Goal: Information Seeking & Learning: Learn about a topic

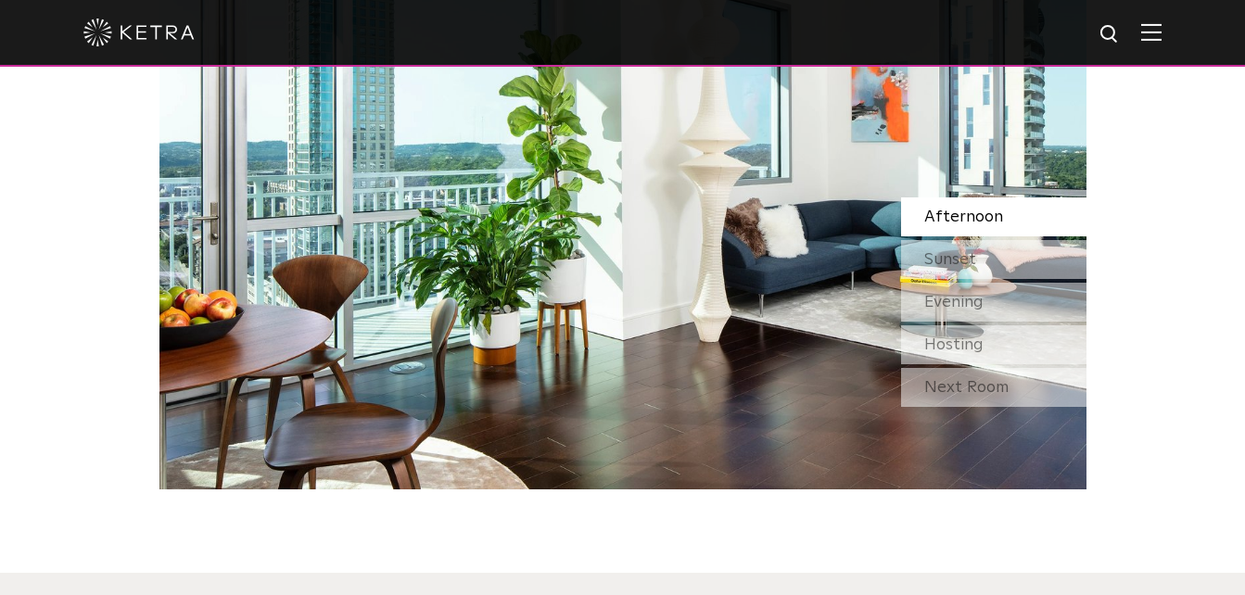
scroll to position [1663, 0]
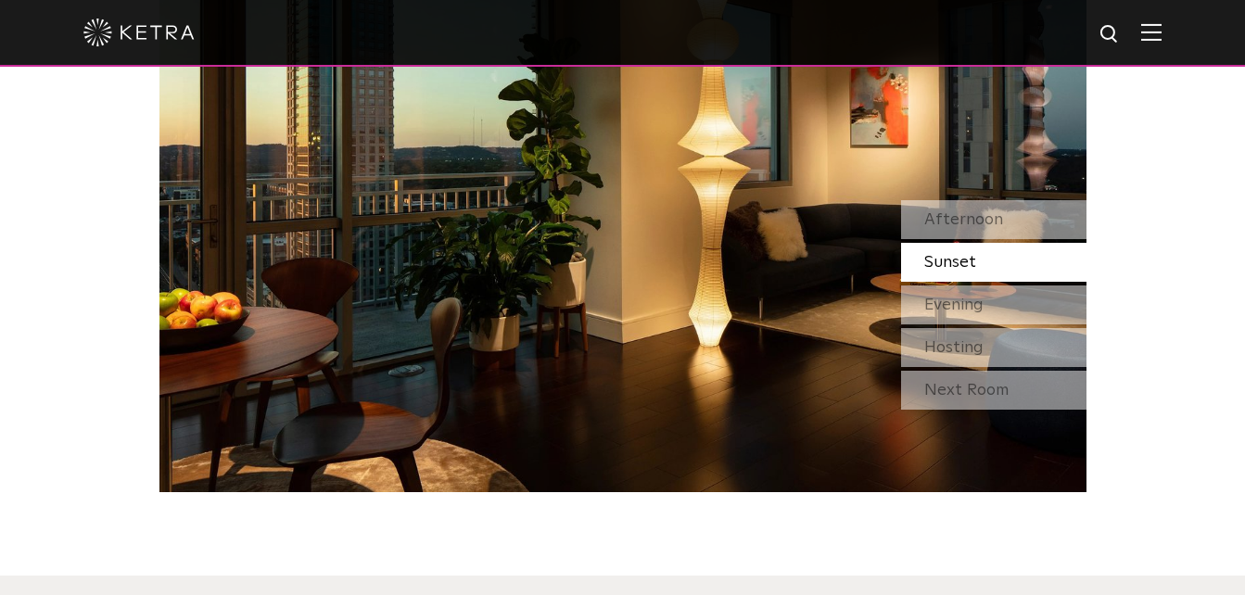
click at [966, 268] on span "Sunset" at bounding box center [950, 262] width 52 height 17
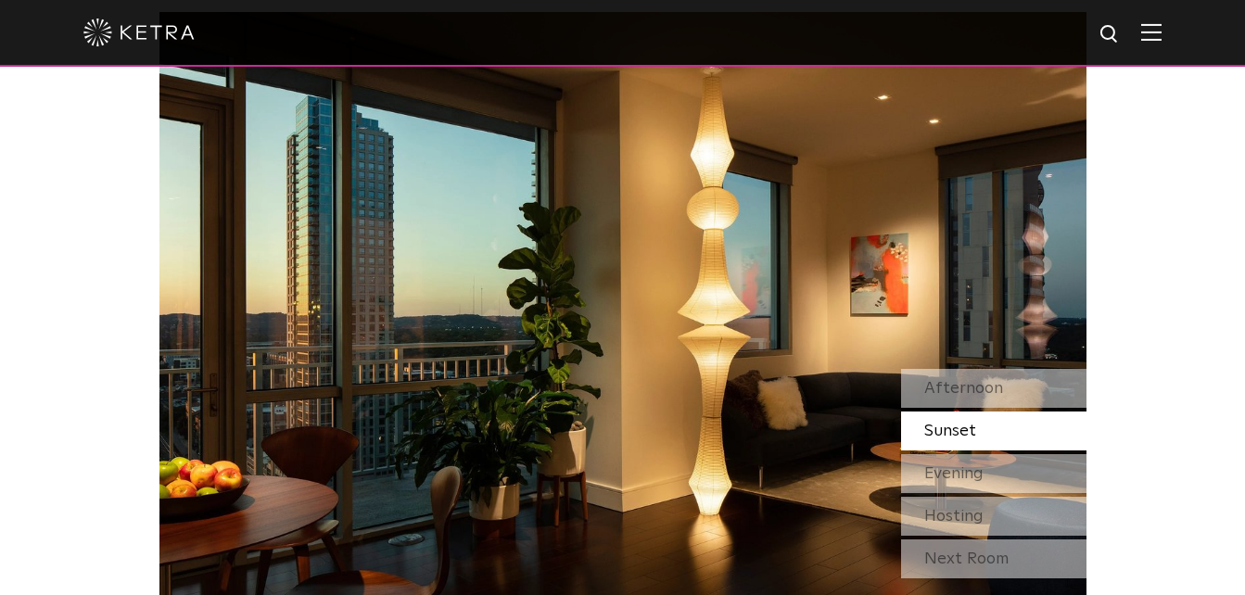
scroll to position [1506, 0]
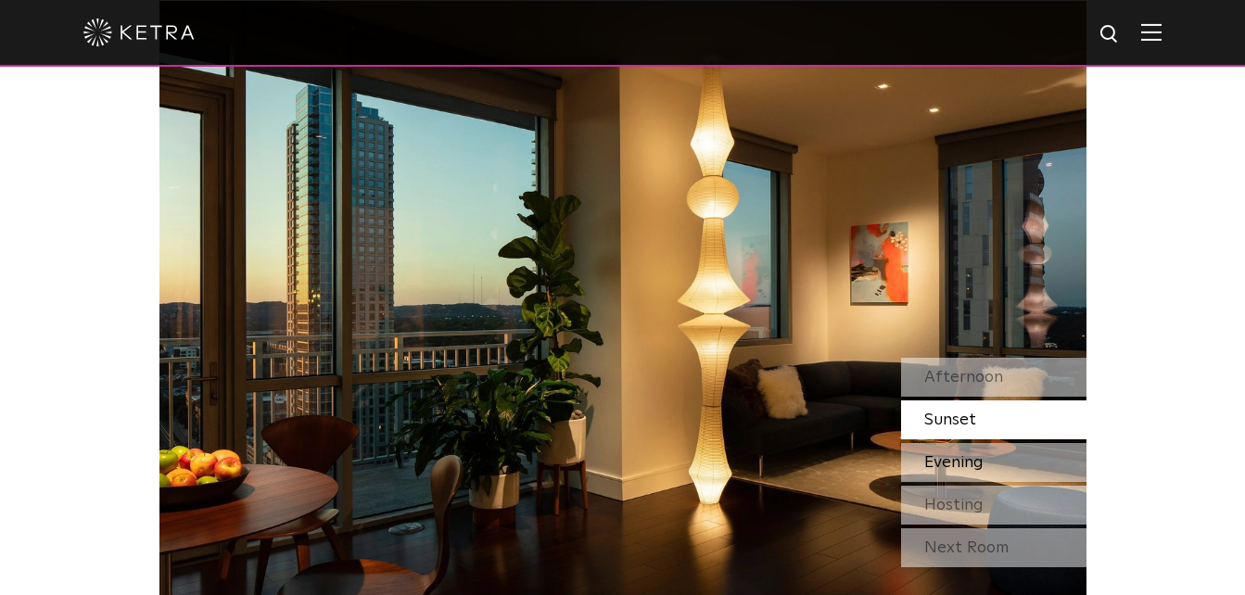
click at [979, 470] on span "Evening" at bounding box center [953, 462] width 59 height 17
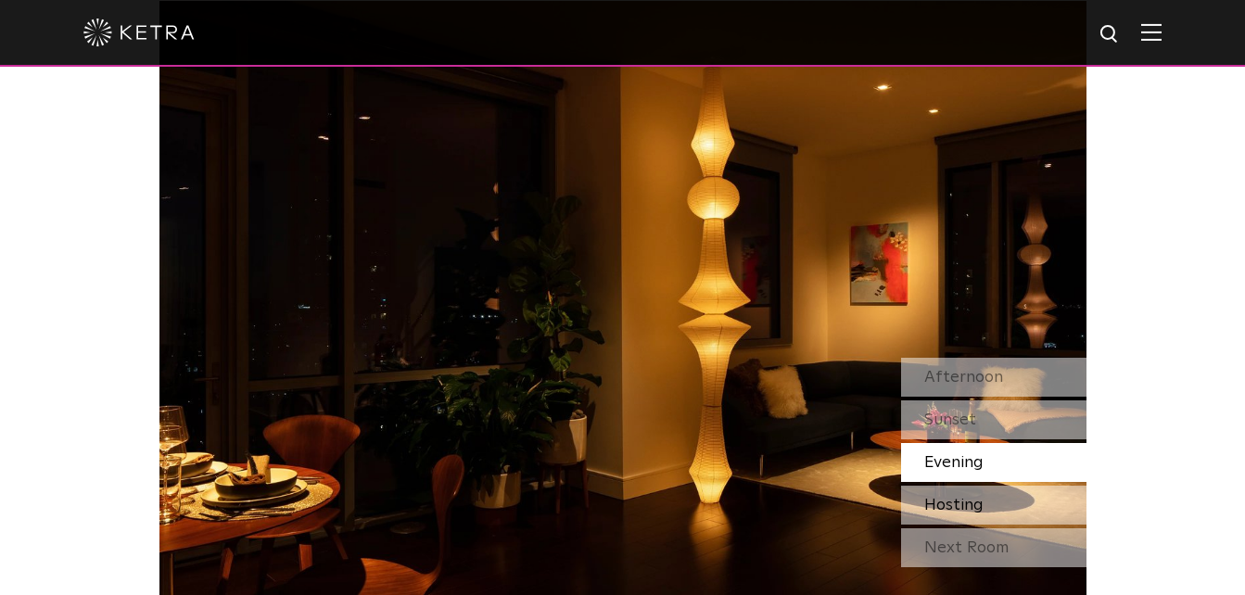
click at [982, 497] on span "Hosting" at bounding box center [953, 505] width 59 height 17
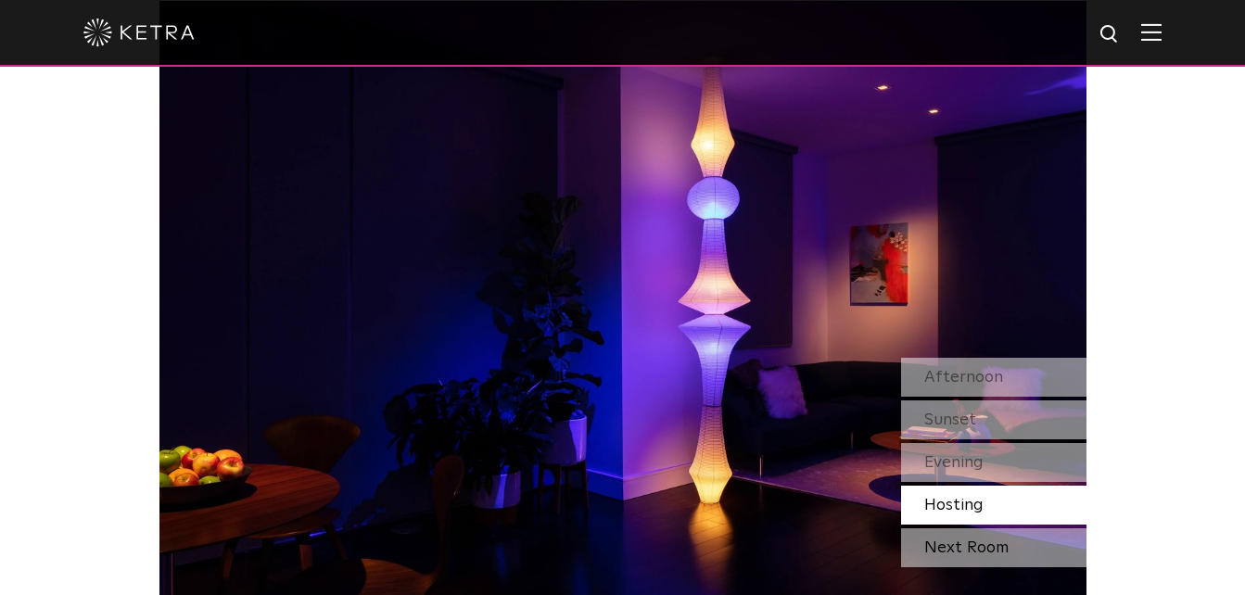
click at [975, 540] on div "Next Room" at bounding box center [993, 547] width 185 height 39
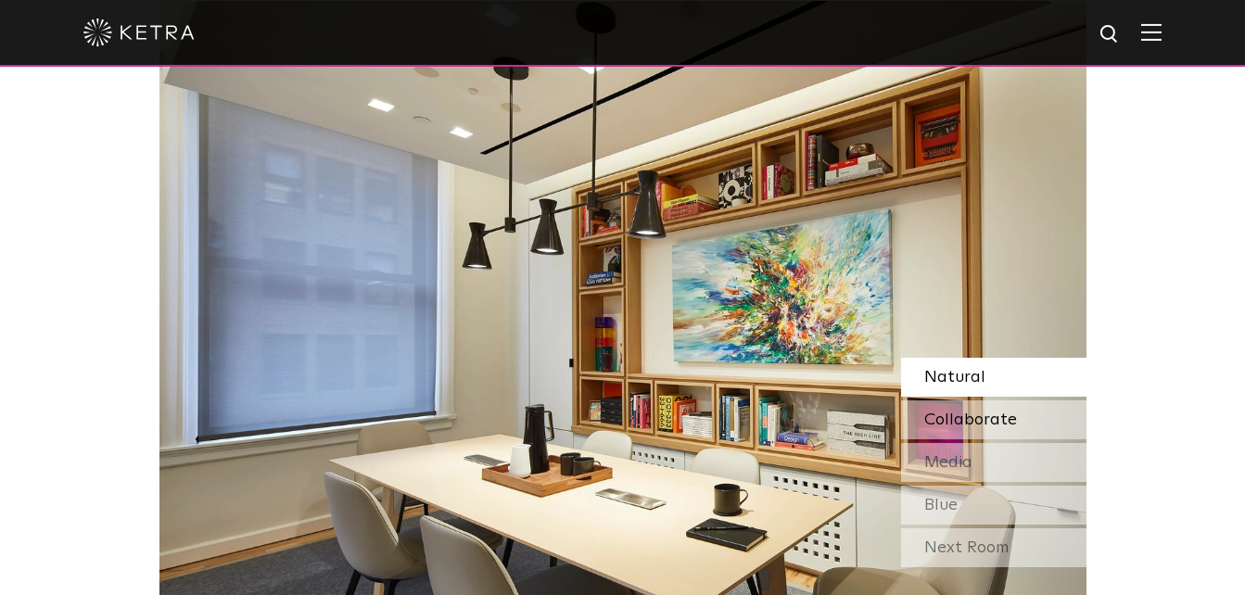
drag, startPoint x: 948, startPoint y: 413, endPoint x: 931, endPoint y: 418, distance: 18.5
click at [931, 418] on span "Collaborate" at bounding box center [970, 420] width 93 height 17
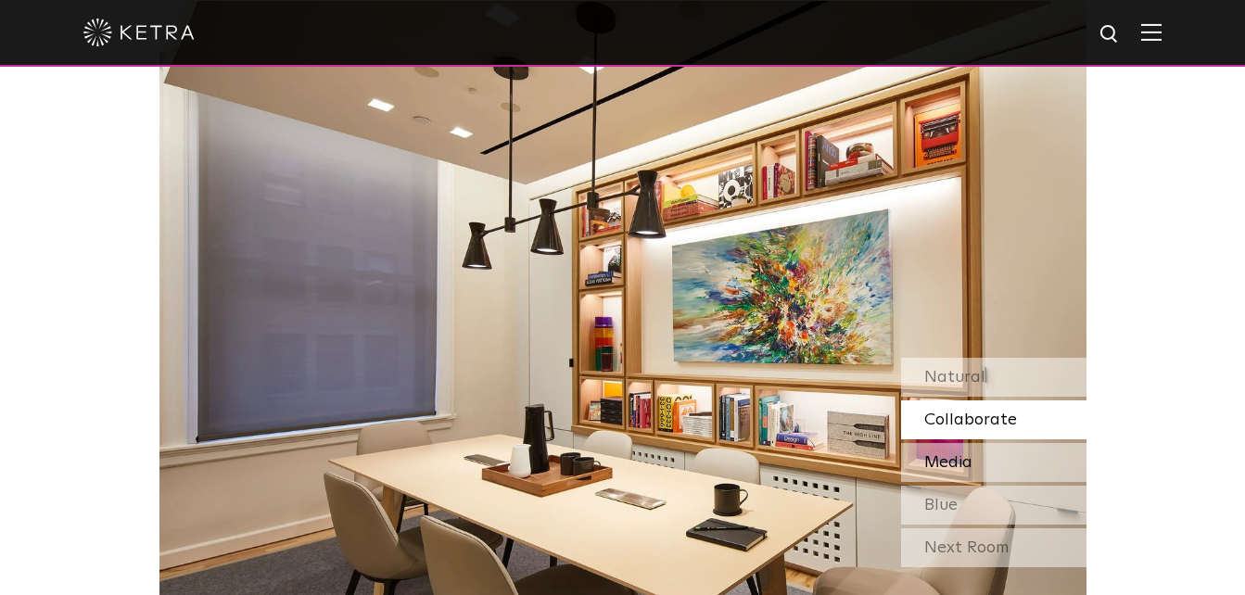
click at [954, 451] on div "Media" at bounding box center [993, 462] width 185 height 39
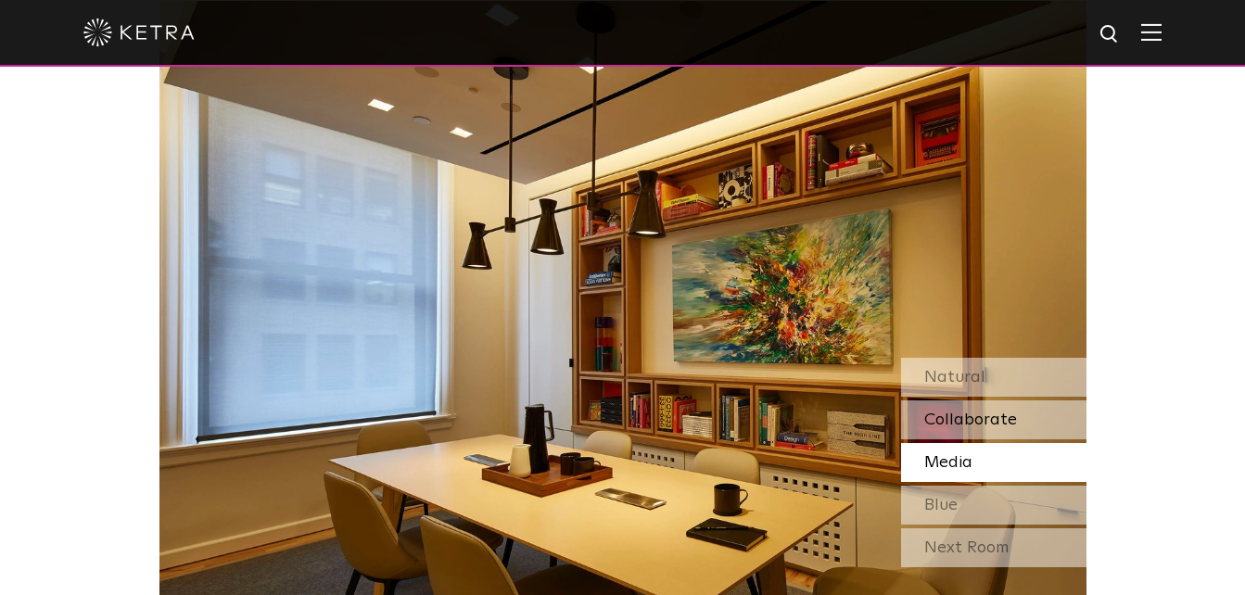
click at [934, 425] on span "Collaborate" at bounding box center [970, 420] width 93 height 17
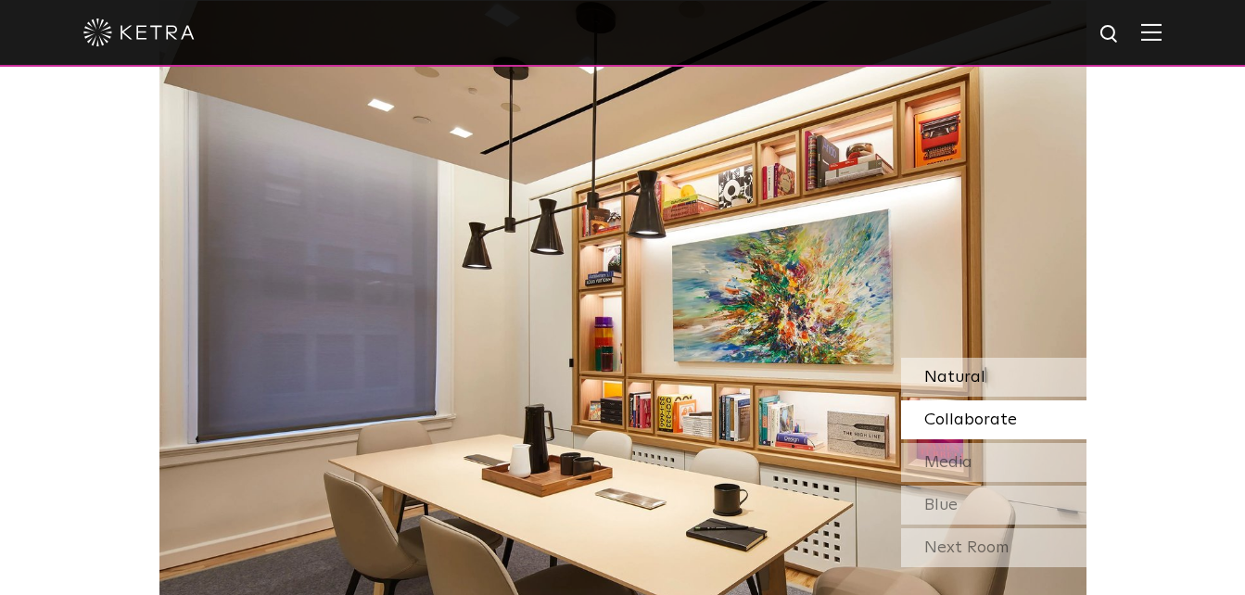
click at [941, 375] on span "Natural" at bounding box center [954, 377] width 61 height 17
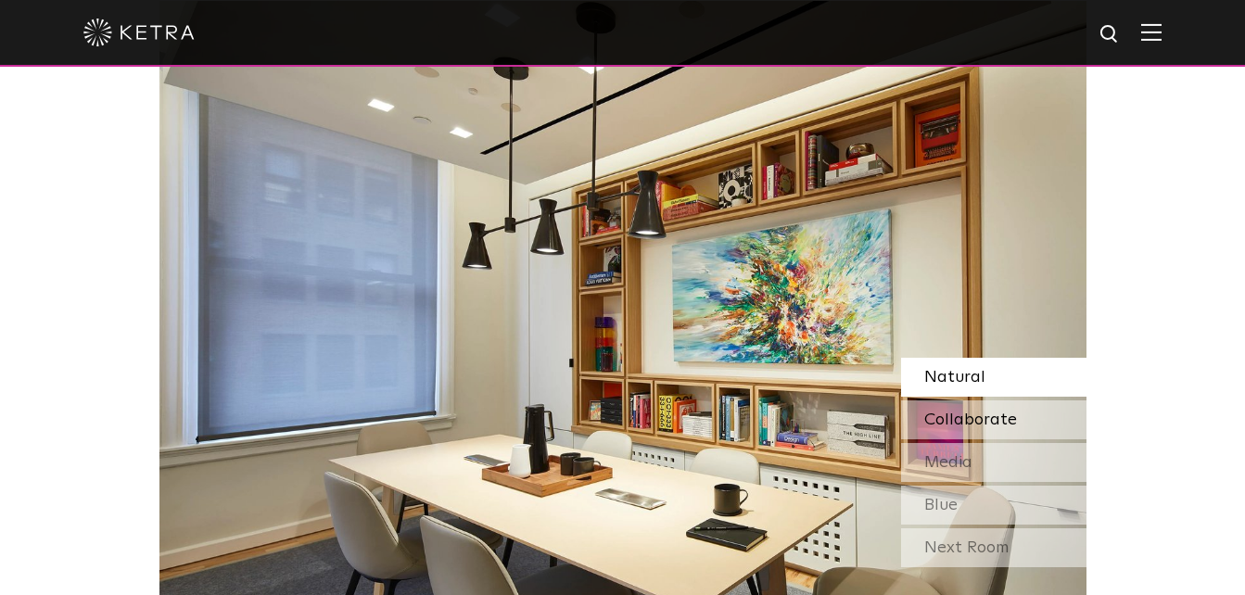
click at [993, 426] on span "Collaborate" at bounding box center [970, 420] width 93 height 17
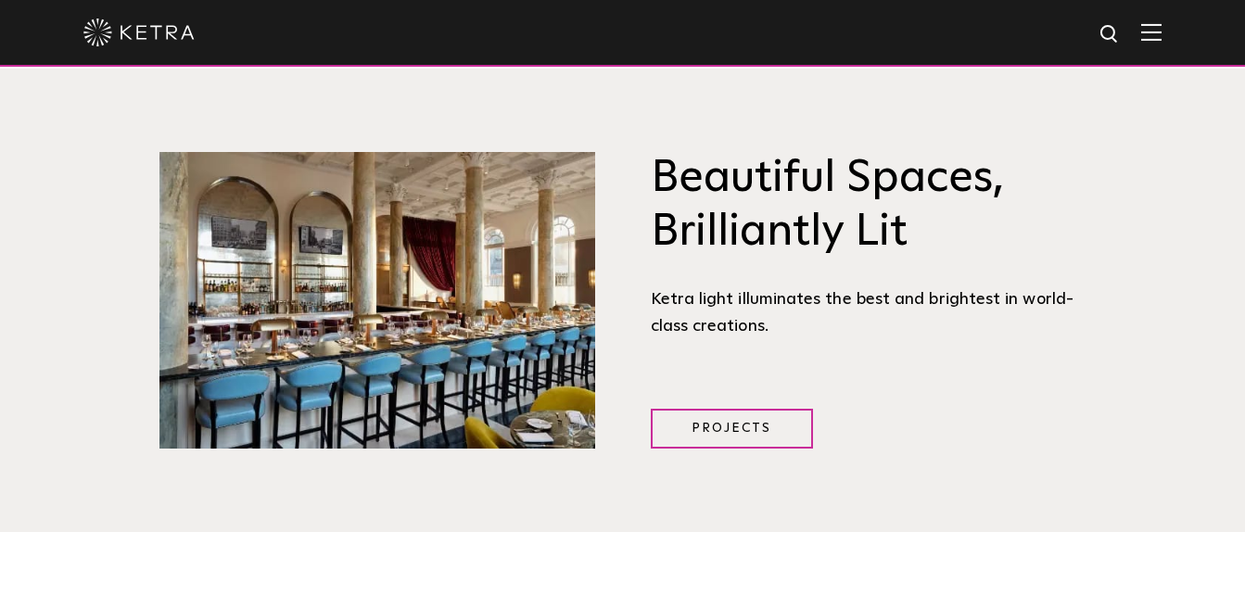
scroll to position [2169, 0]
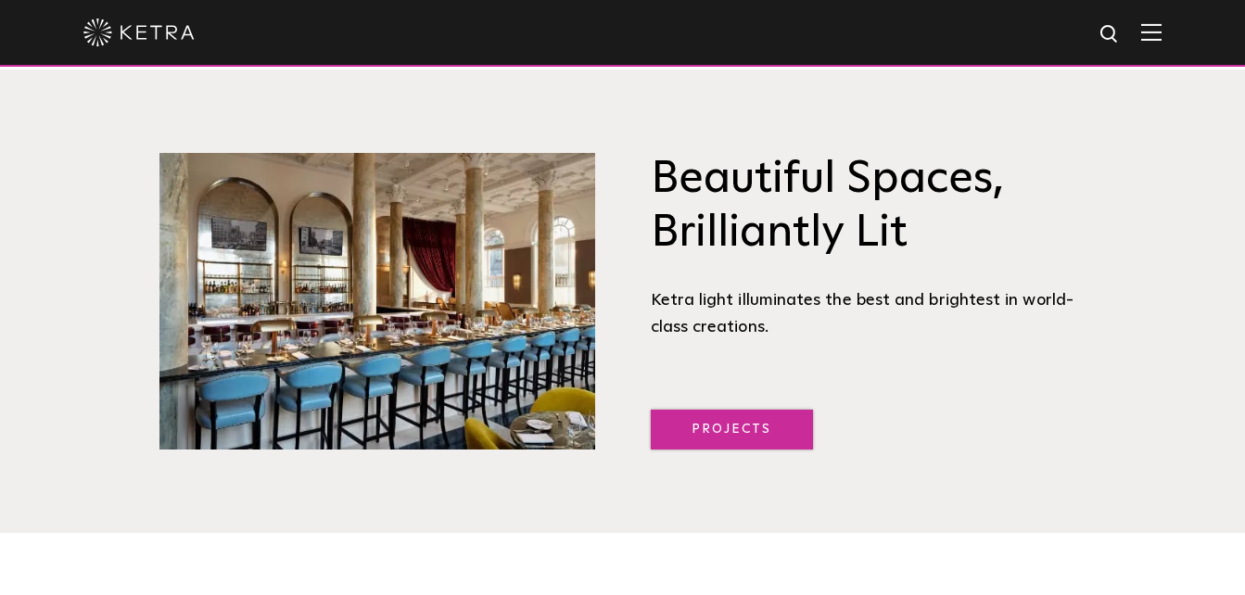
click at [745, 441] on link "Projects" at bounding box center [732, 430] width 162 height 40
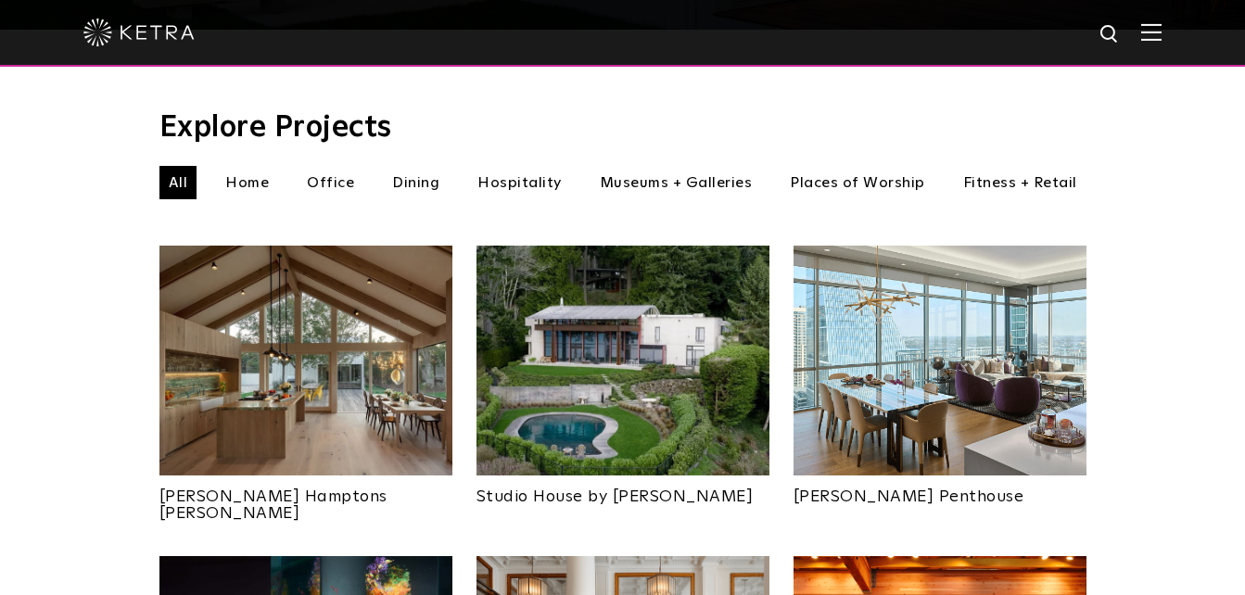
scroll to position [604, 0]
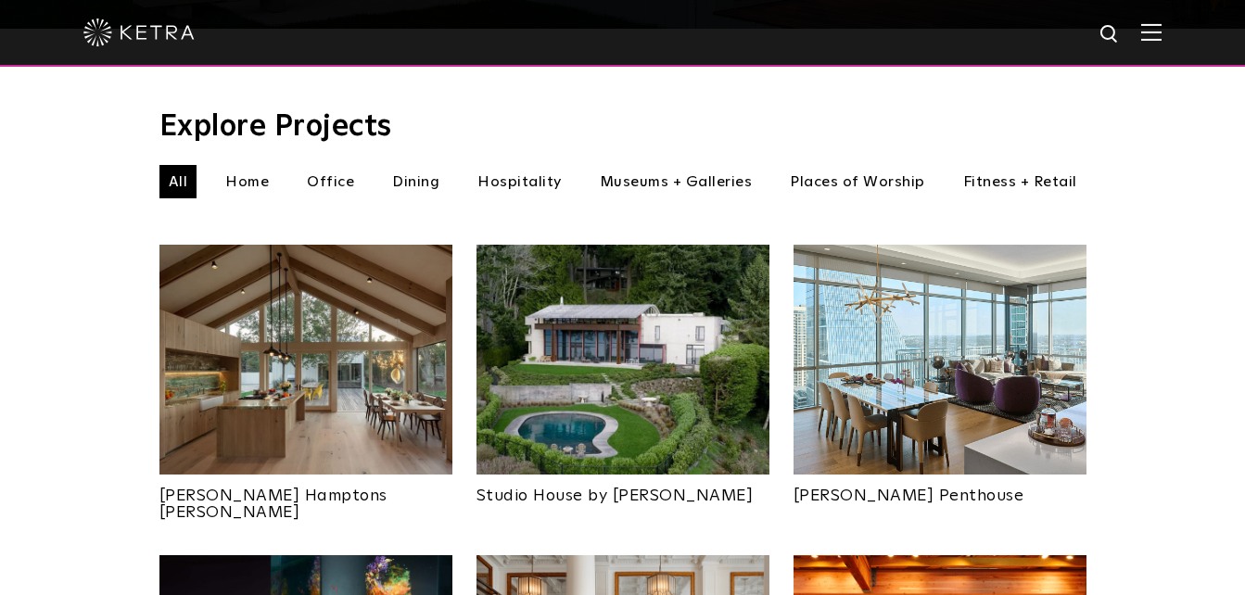
click at [914, 165] on li "Places of Worship" at bounding box center [858, 181] width 154 height 33
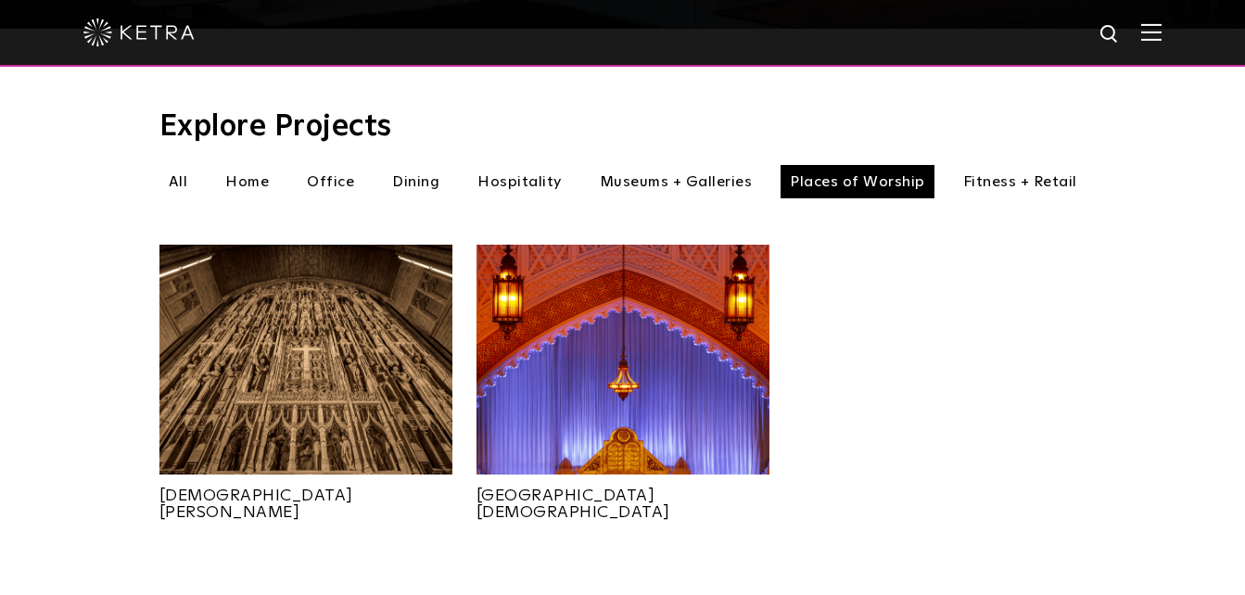
click at [292, 397] on img at bounding box center [305, 360] width 293 height 230
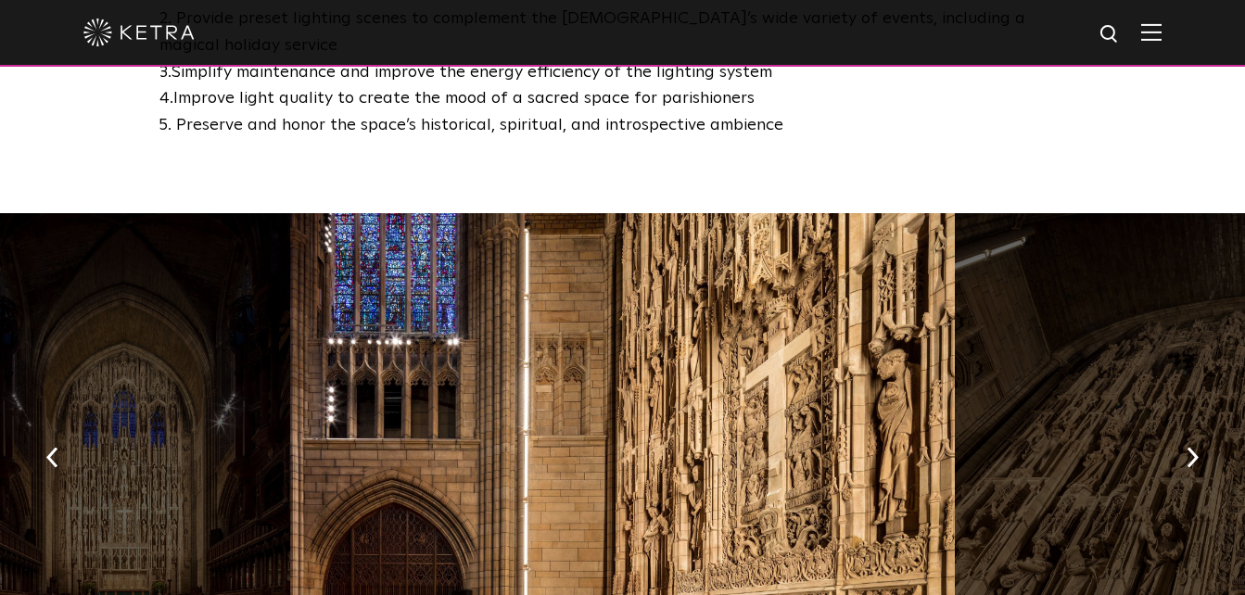
scroll to position [1245, 0]
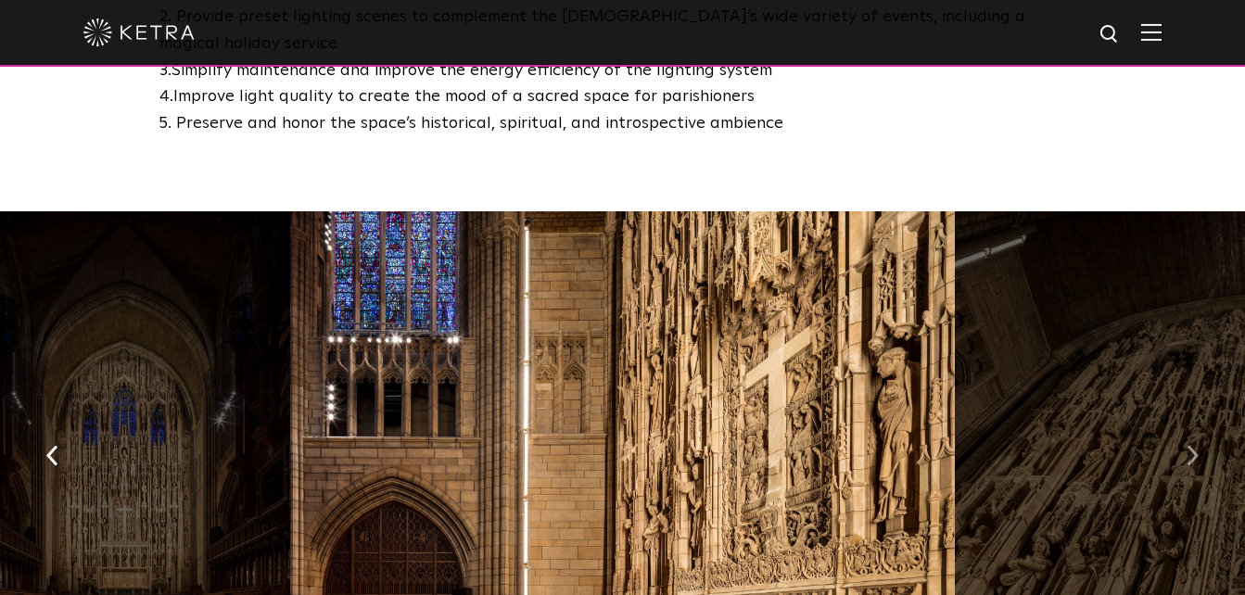
click at [1182, 422] on button "button" at bounding box center [1193, 454] width 40 height 64
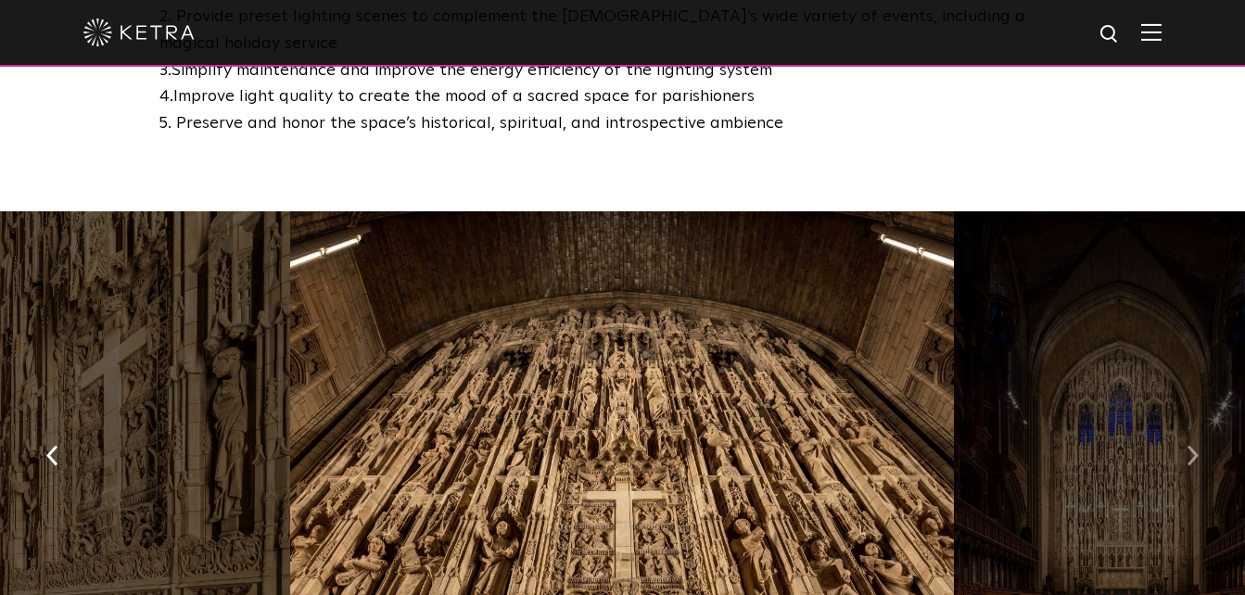
click at [1182, 422] on button "button" at bounding box center [1193, 454] width 40 height 64
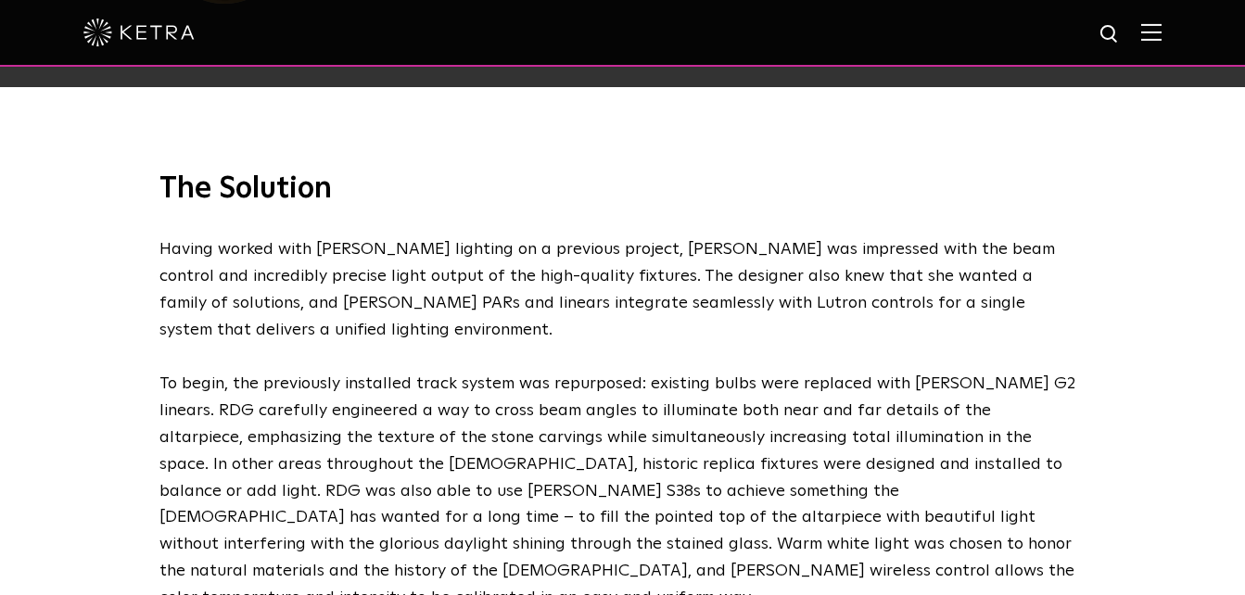
scroll to position [2546, 0]
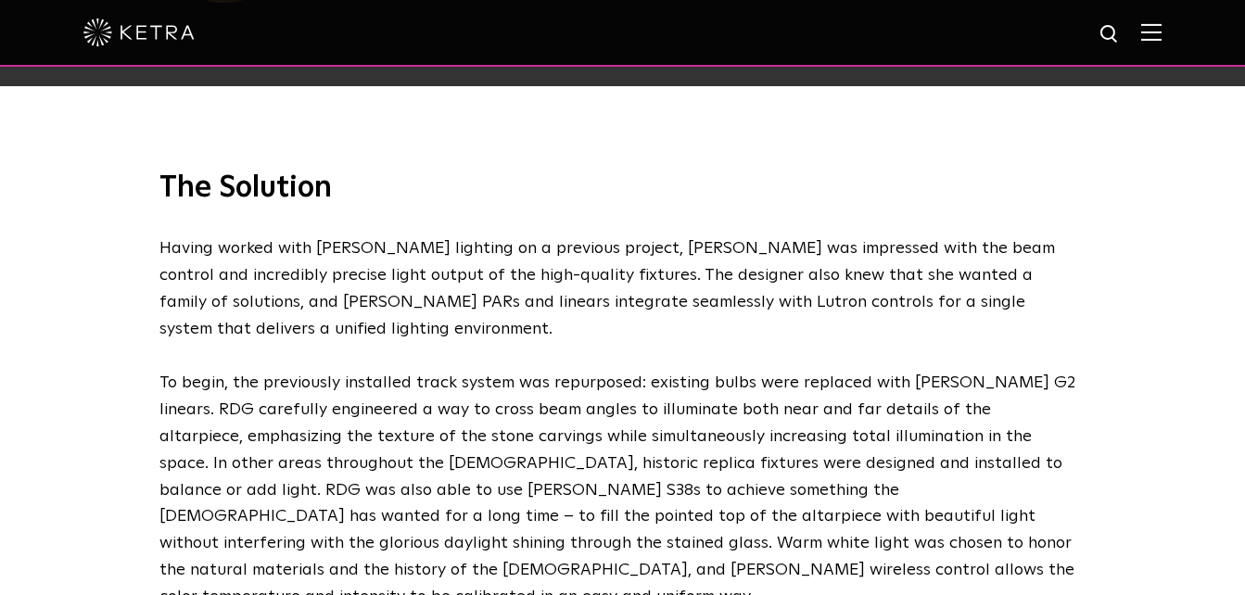
click at [1182, 383] on div "The Solution Having worked with Ketra lighting on a previous project, Randall w…" at bounding box center [622, 444] width 1245 height 716
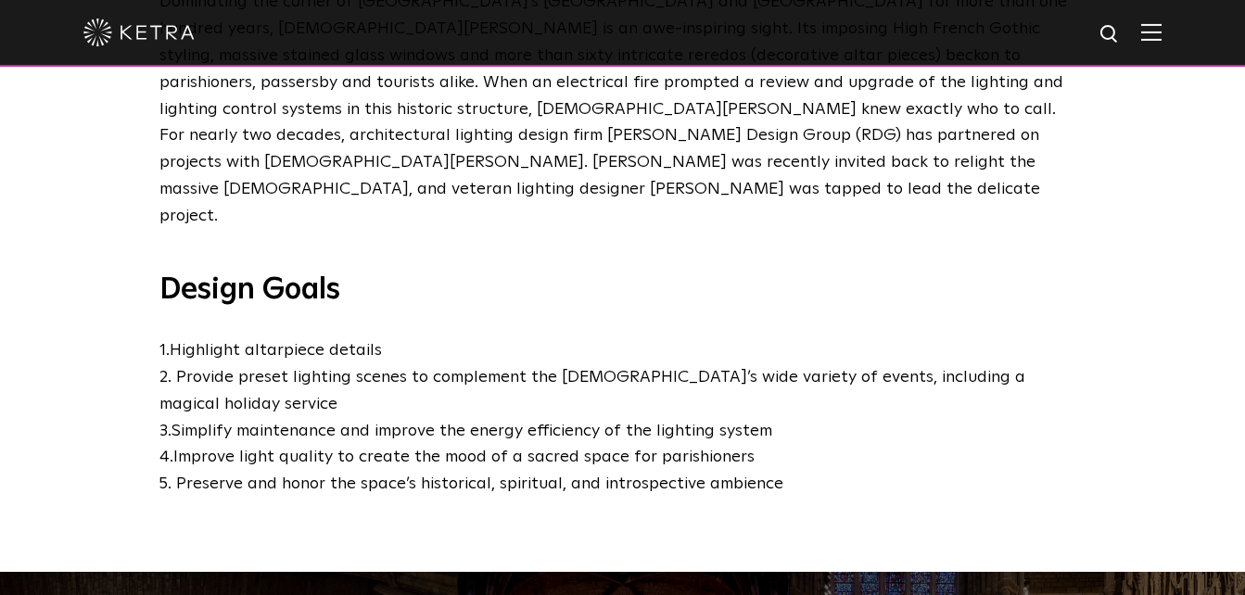
scroll to position [884, 0]
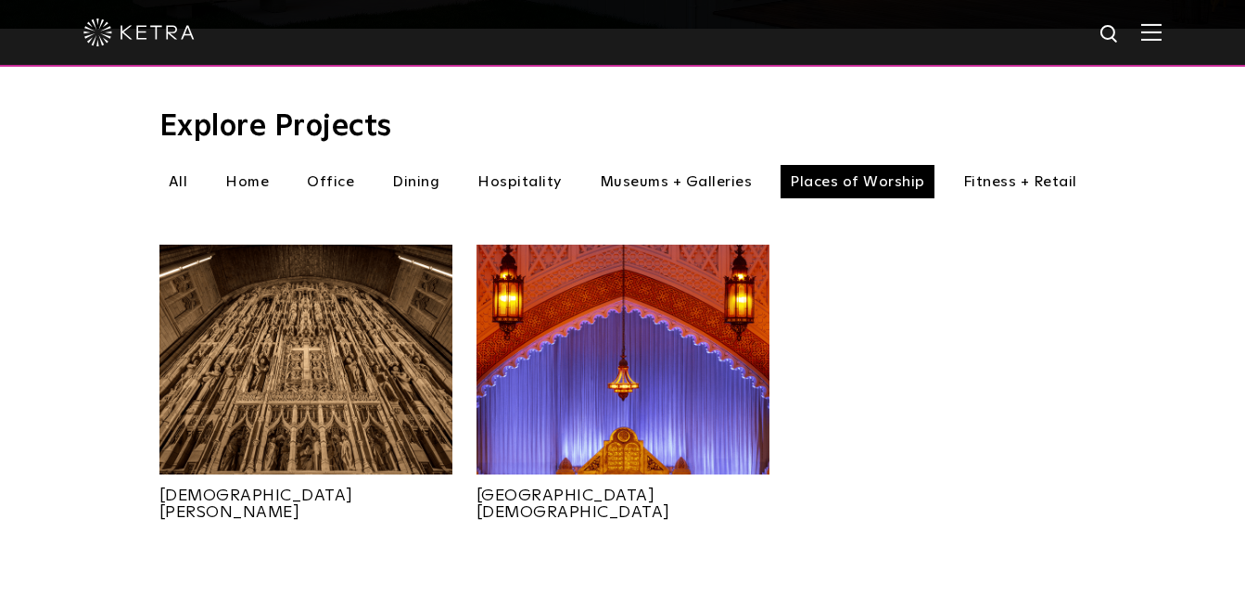
click at [621, 413] on img at bounding box center [623, 360] width 293 height 230
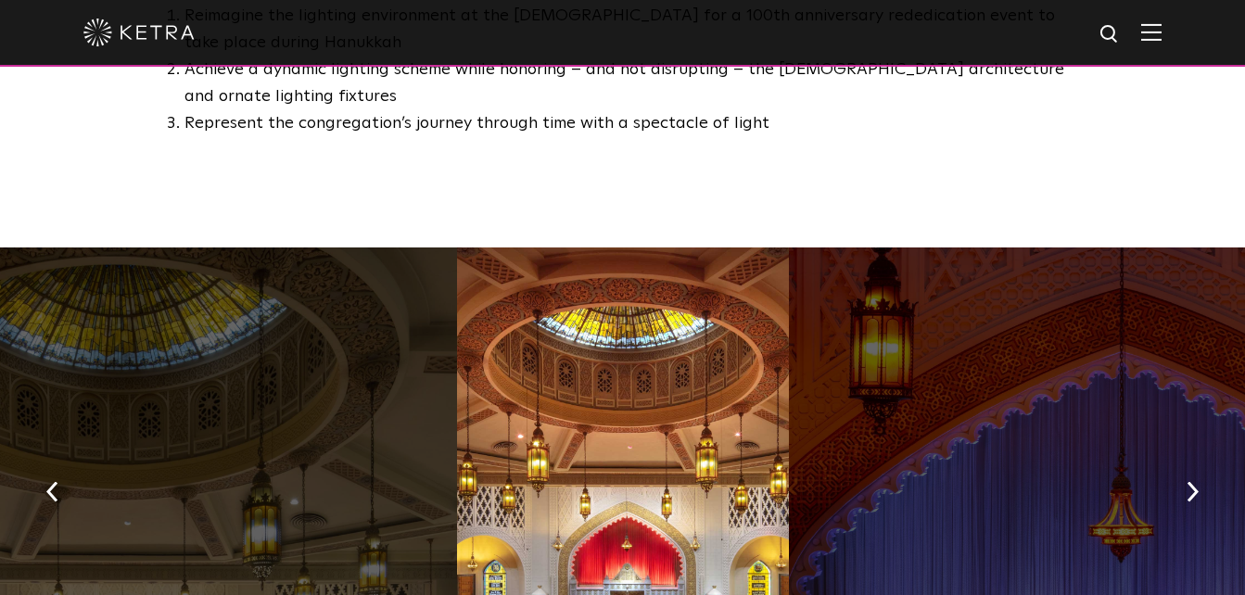
scroll to position [1234, 0]
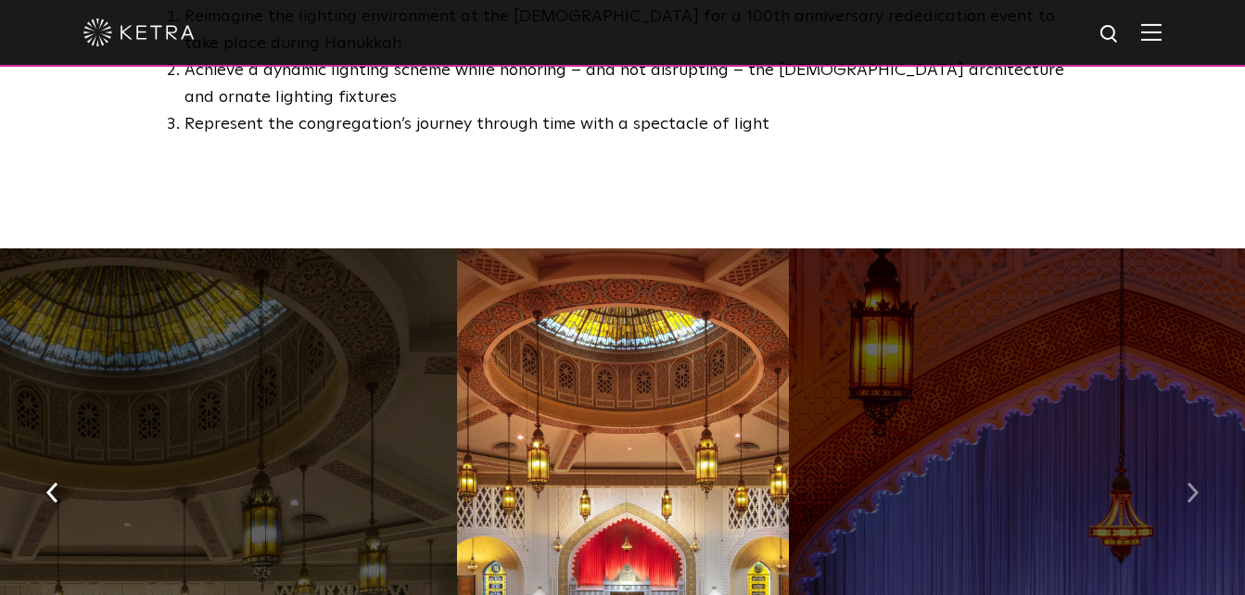
click at [1194, 483] on img "button" at bounding box center [1193, 493] width 12 height 20
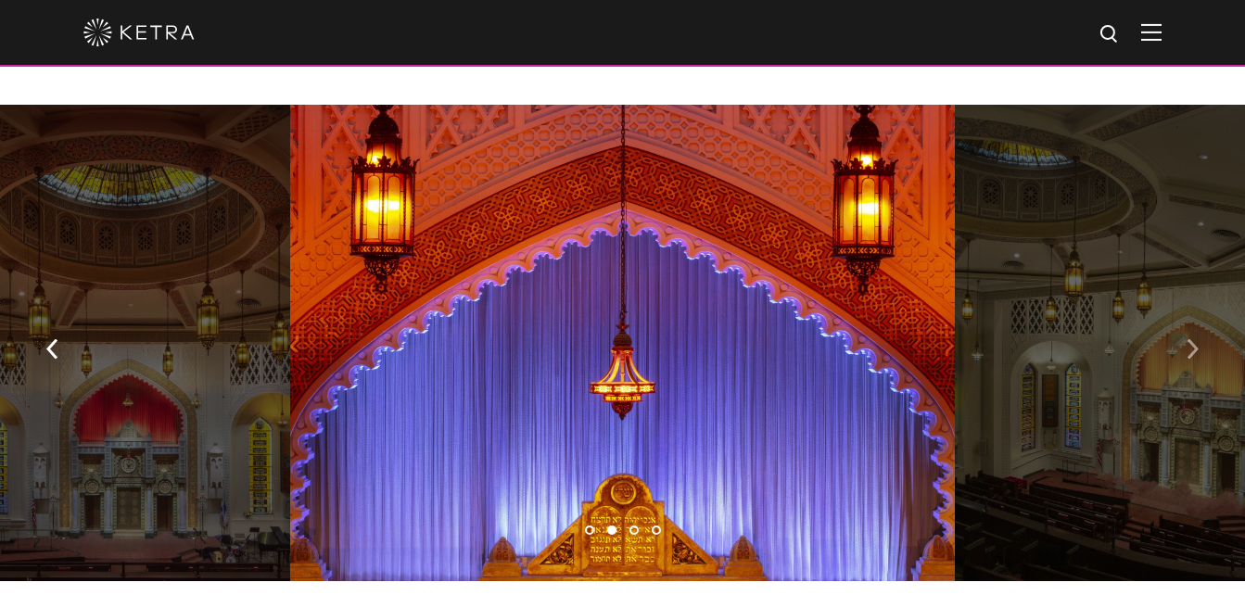
scroll to position [1377, 0]
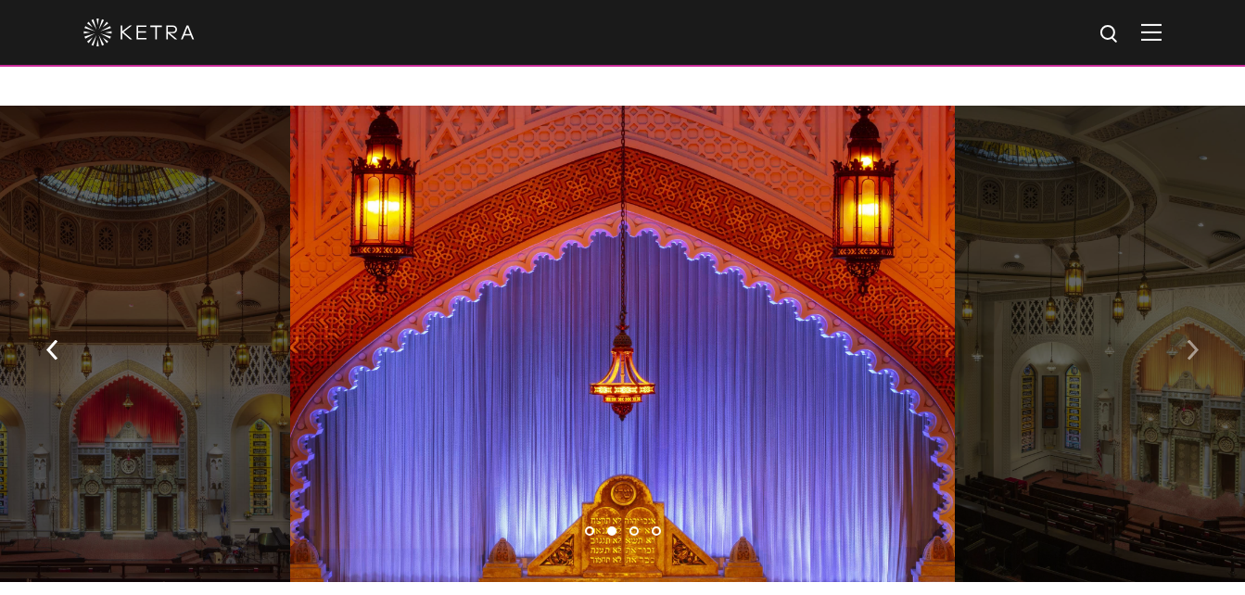
click at [1188, 340] on img "button" at bounding box center [1193, 350] width 12 height 20
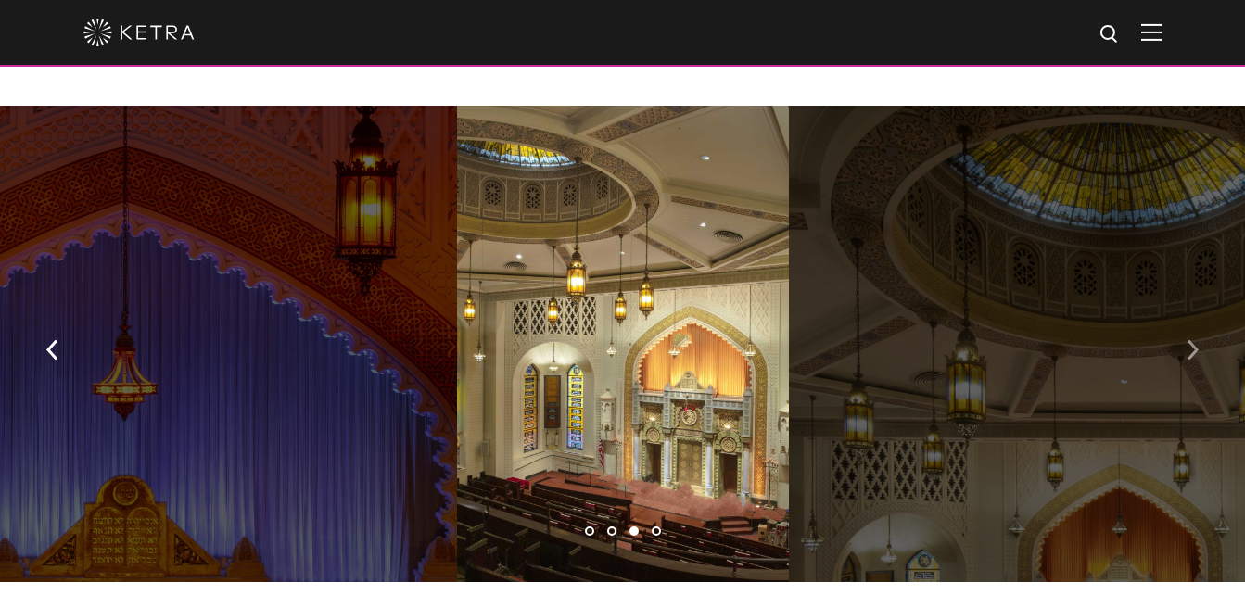
click at [1190, 340] on img "button" at bounding box center [1193, 350] width 12 height 20
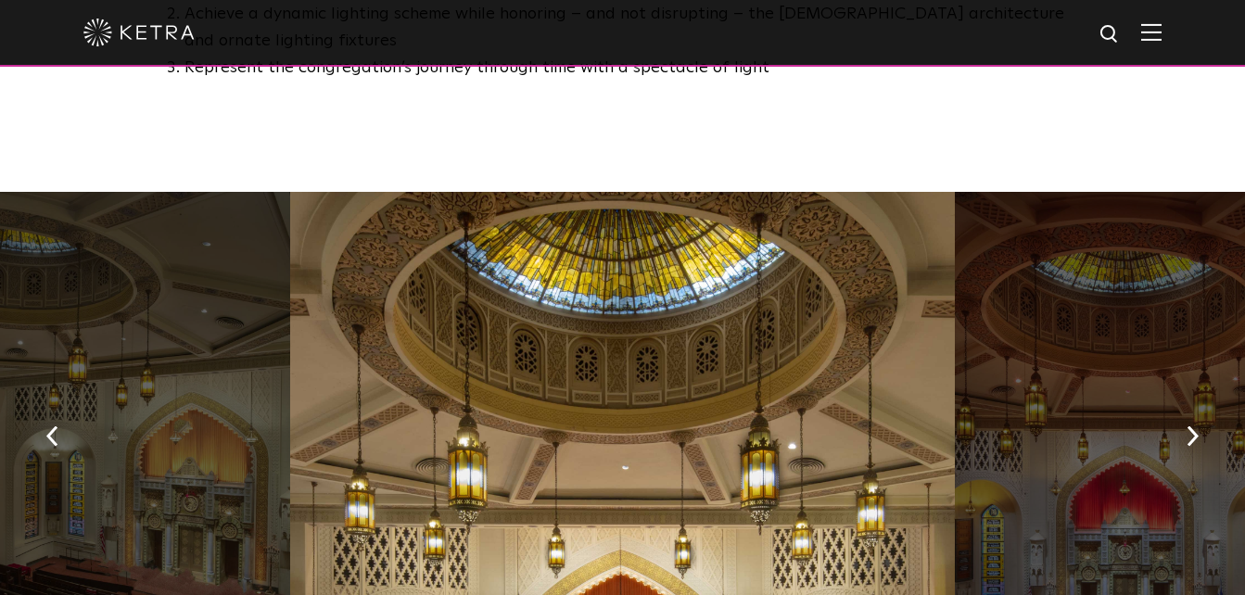
scroll to position [1370, 0]
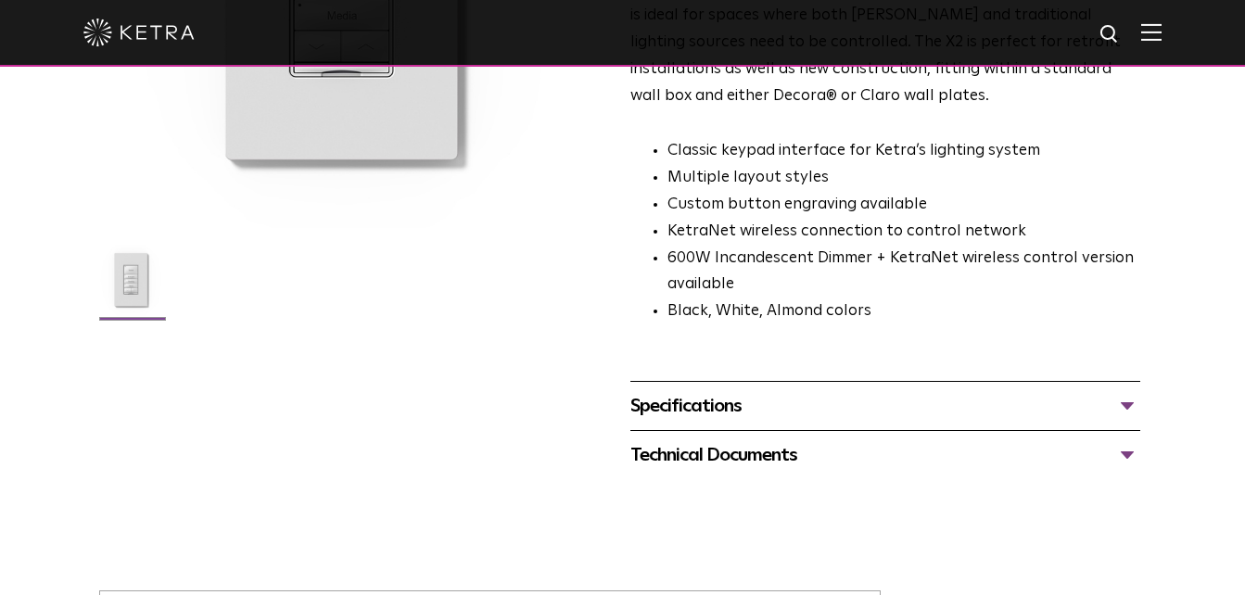
scroll to position [407, 0]
click at [774, 392] on div "Specifications" at bounding box center [885, 407] width 511 height 30
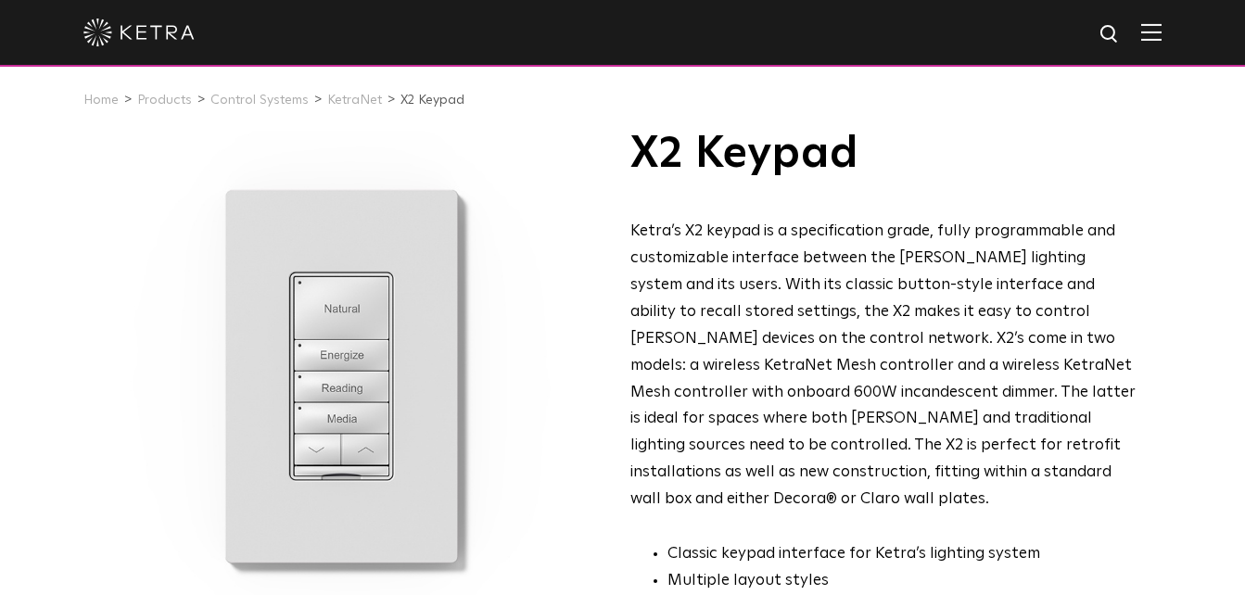
scroll to position [4, 0]
click at [881, 298] on p "Ketra’s X2 keypad is a specification grade, fully programmable and customizable…" at bounding box center [885, 367] width 511 height 295
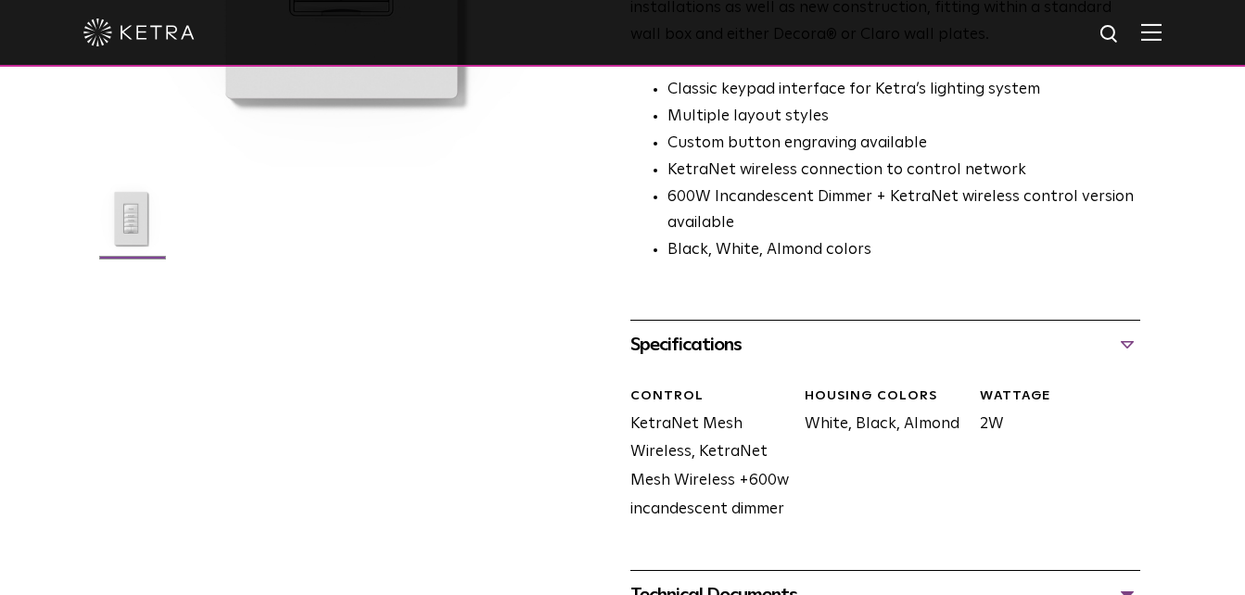
scroll to position [470, 0]
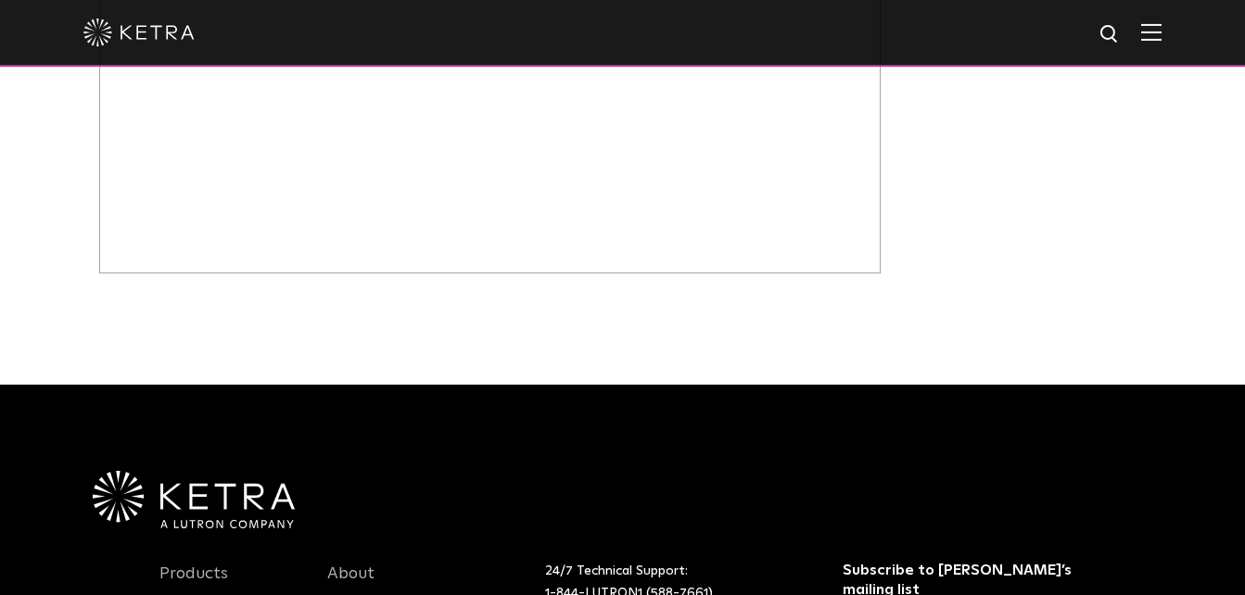
scroll to position [1050, 0]
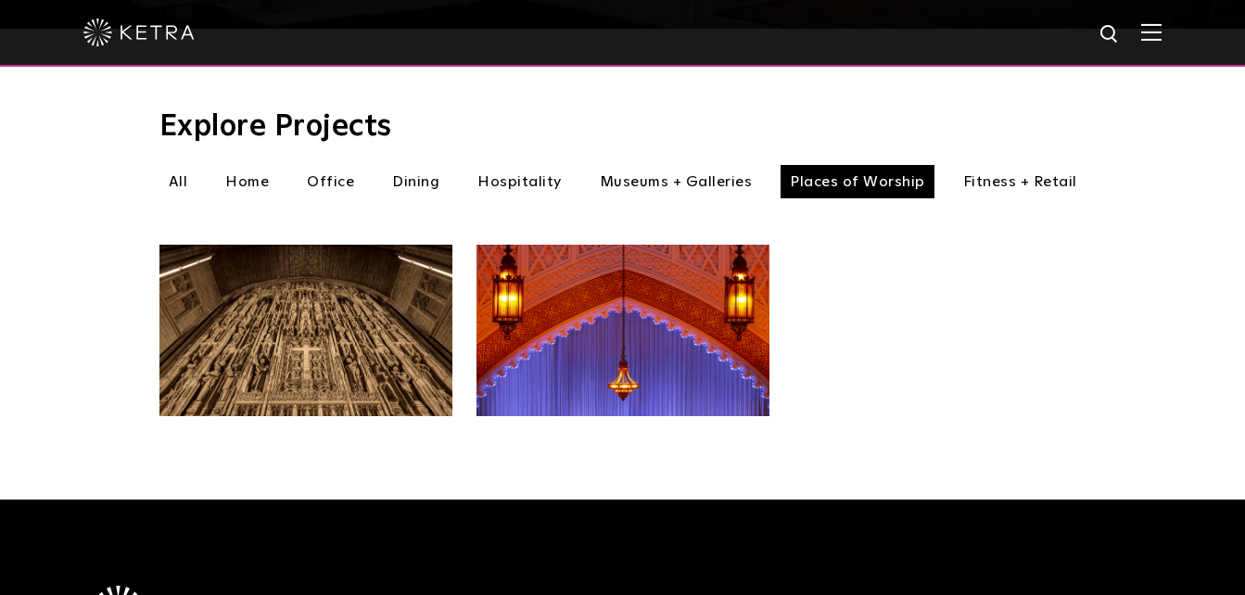
scroll to position [604, 0]
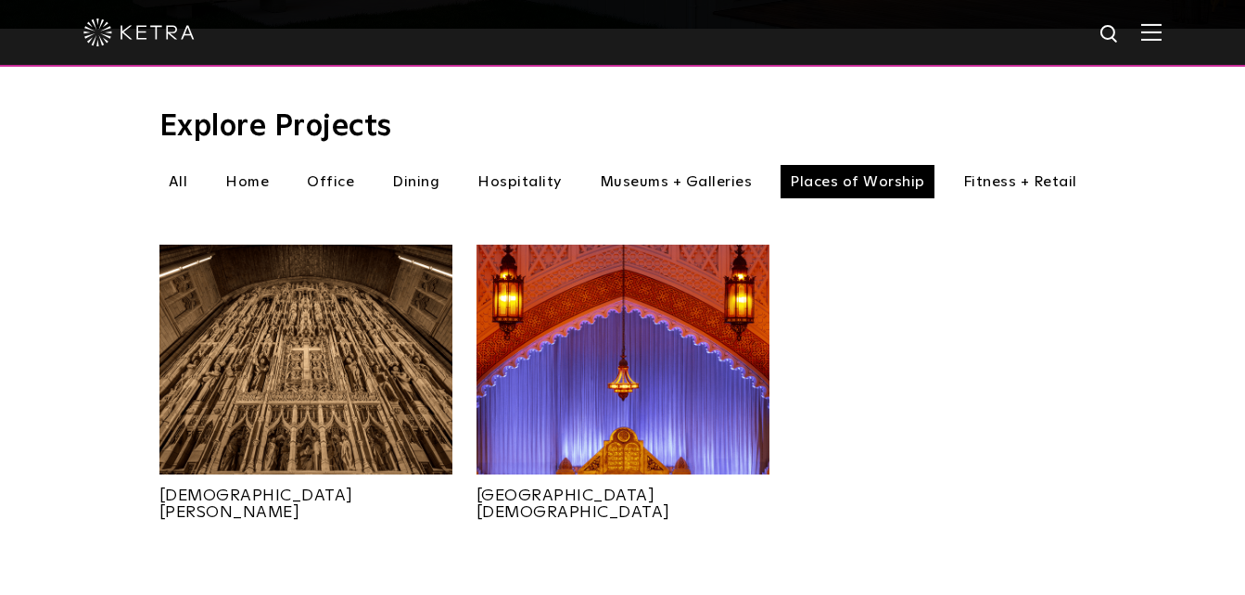
click at [1040, 165] on li "Fitness + Retail" at bounding box center [1020, 181] width 133 height 33
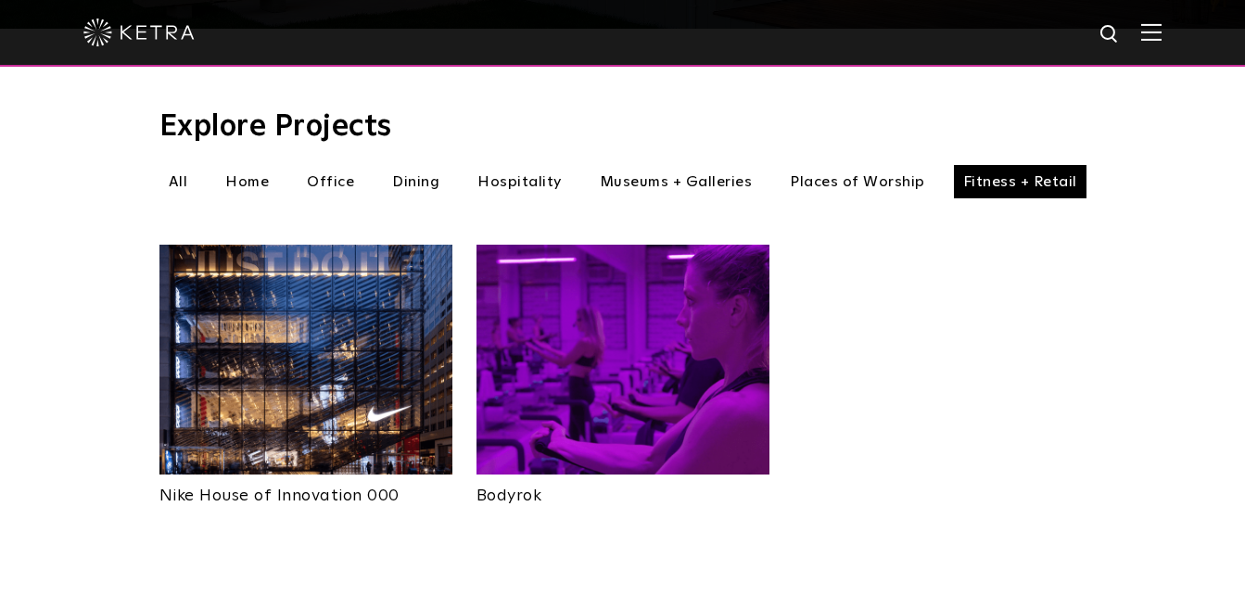
click at [293, 373] on img at bounding box center [305, 360] width 293 height 230
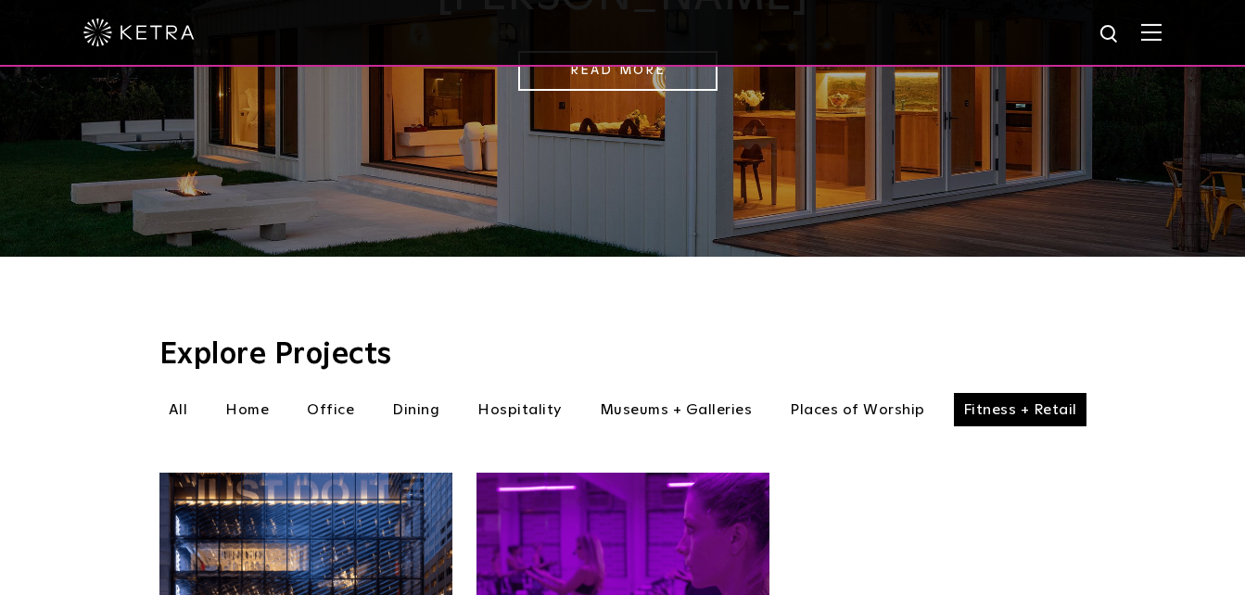
click at [657, 393] on li "Museums + Galleries" at bounding box center [677, 409] width 172 height 33
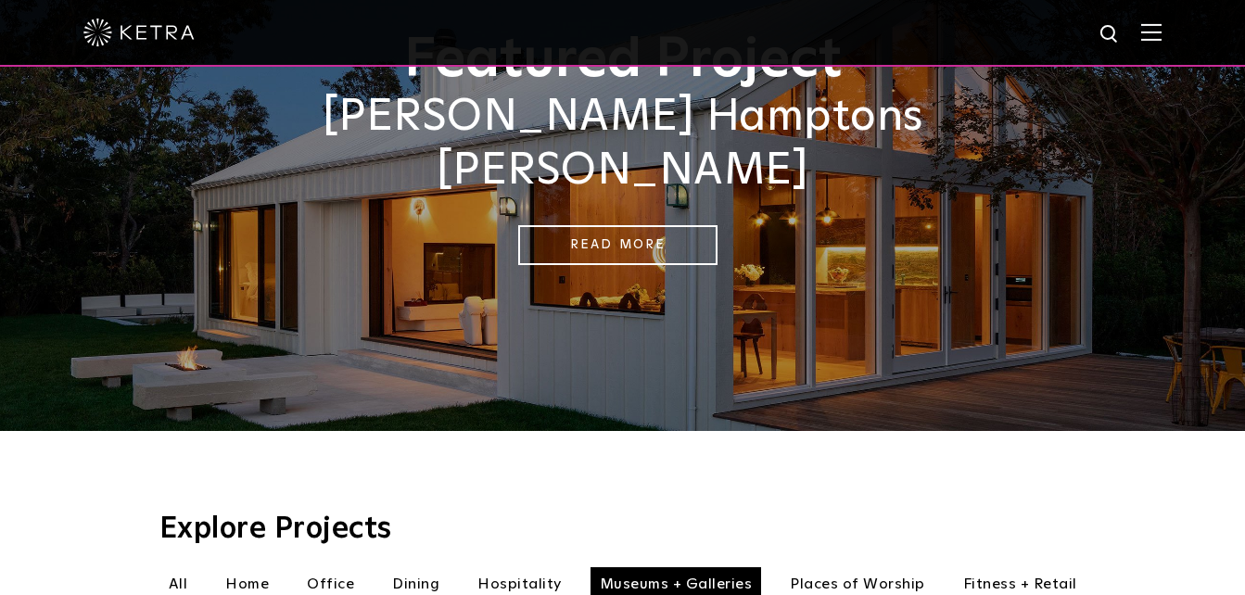
scroll to position [203, 0]
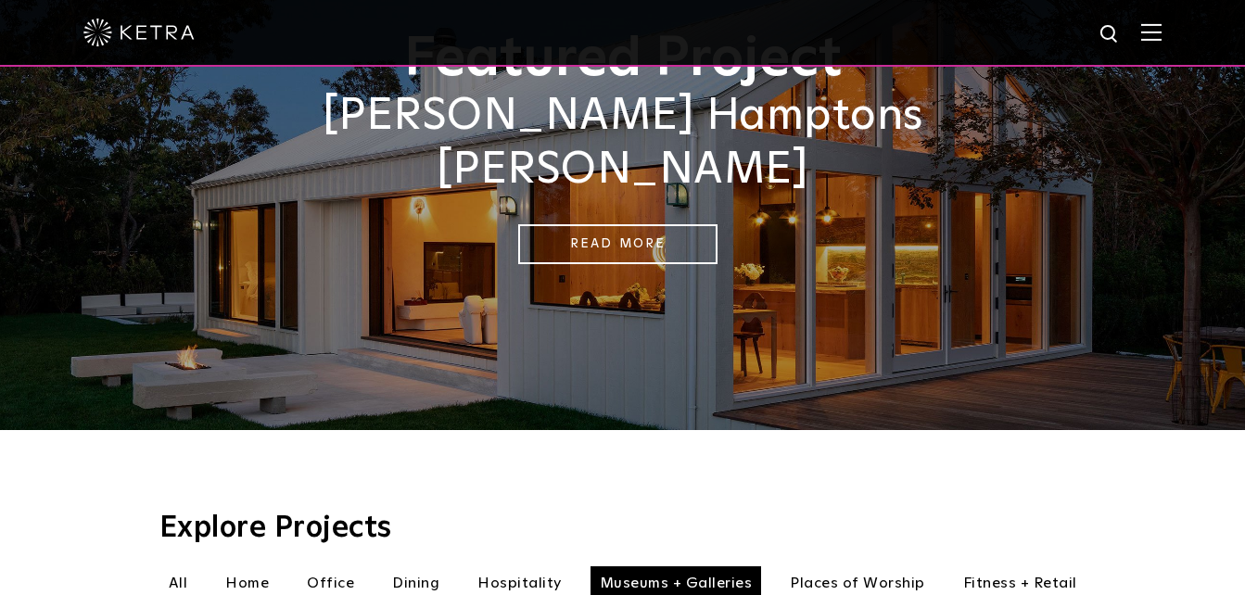
click at [234, 566] on li "Home" at bounding box center [247, 582] width 62 height 33
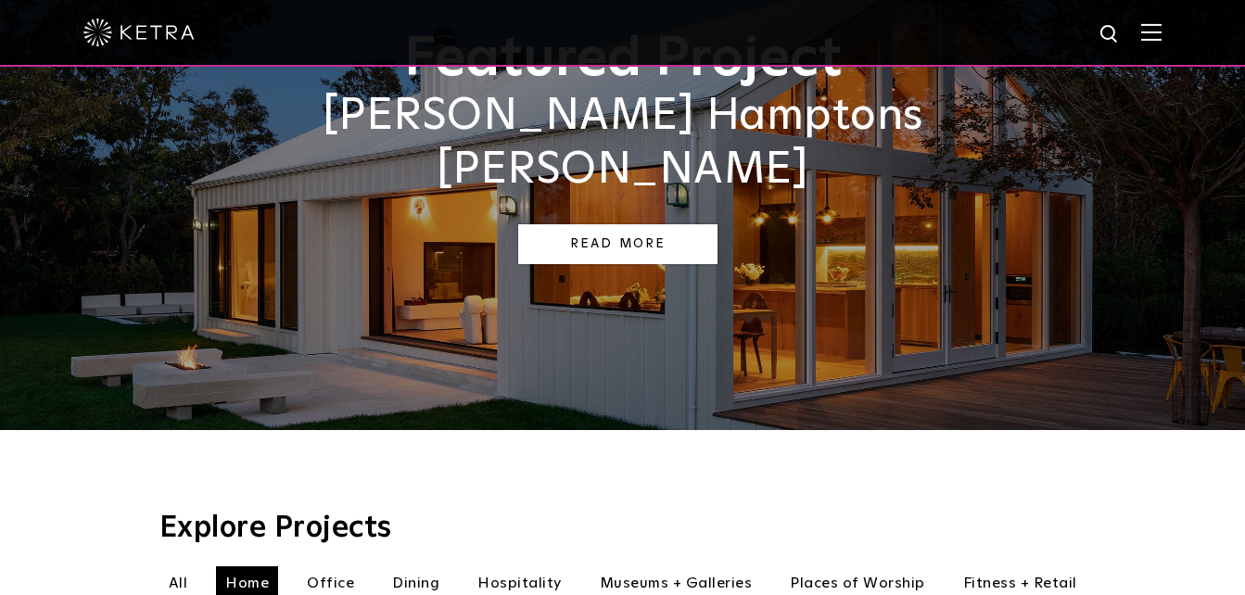
click at [632, 224] on link "Read More" at bounding box center [617, 244] width 199 height 40
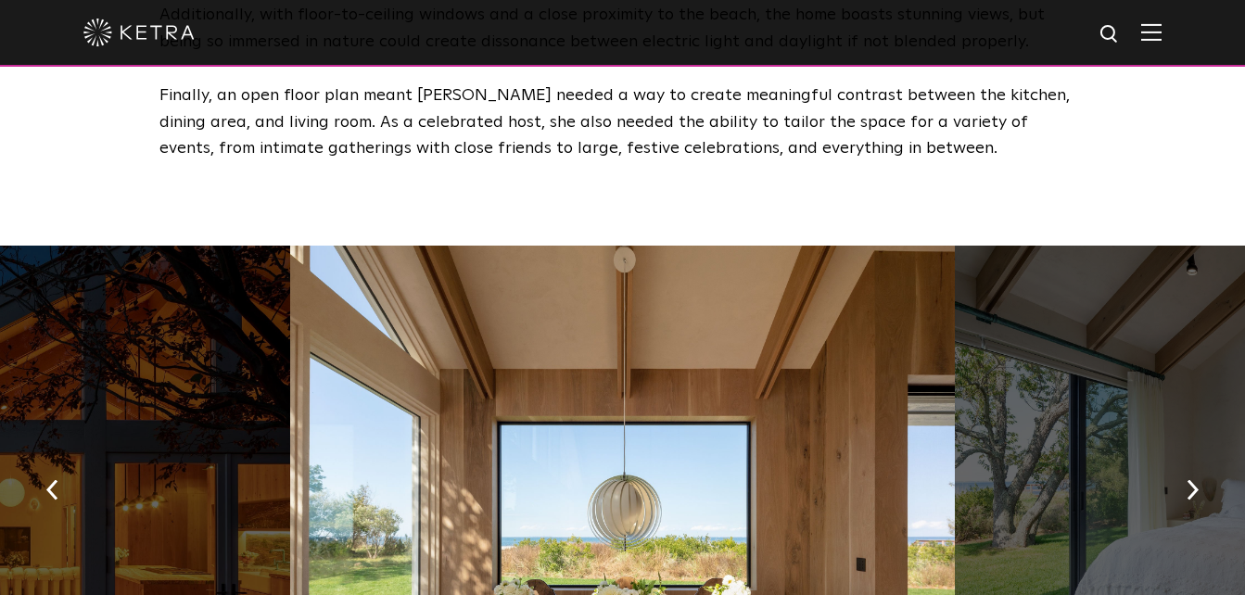
scroll to position [2688, 0]
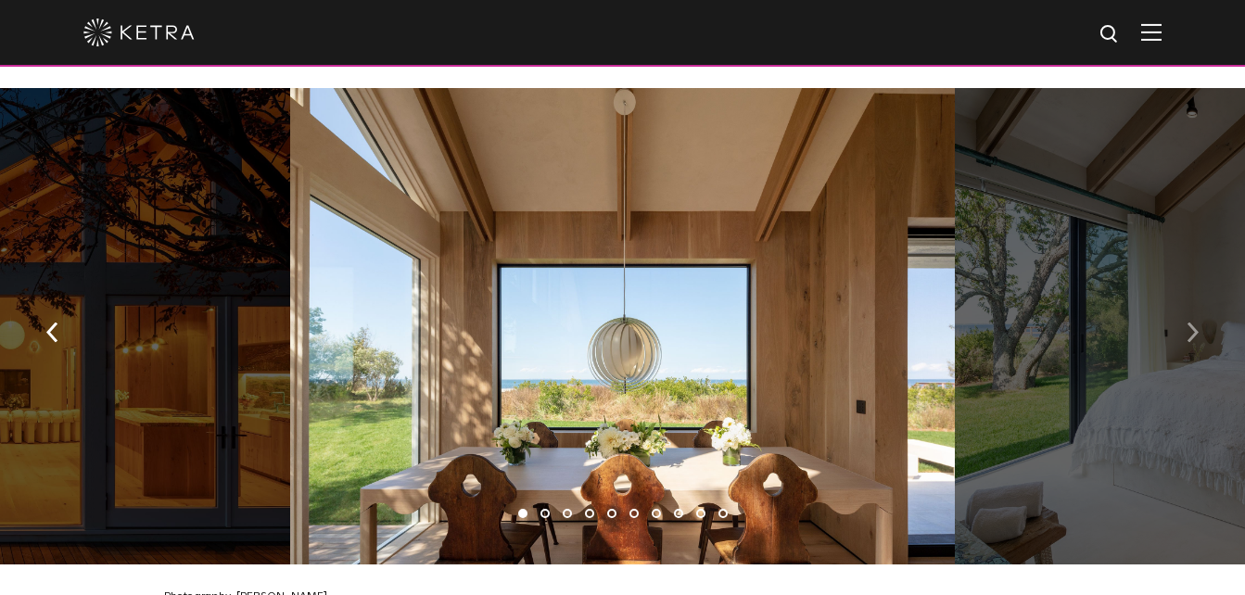
click at [1203, 321] on button "button" at bounding box center [1193, 331] width 40 height 64
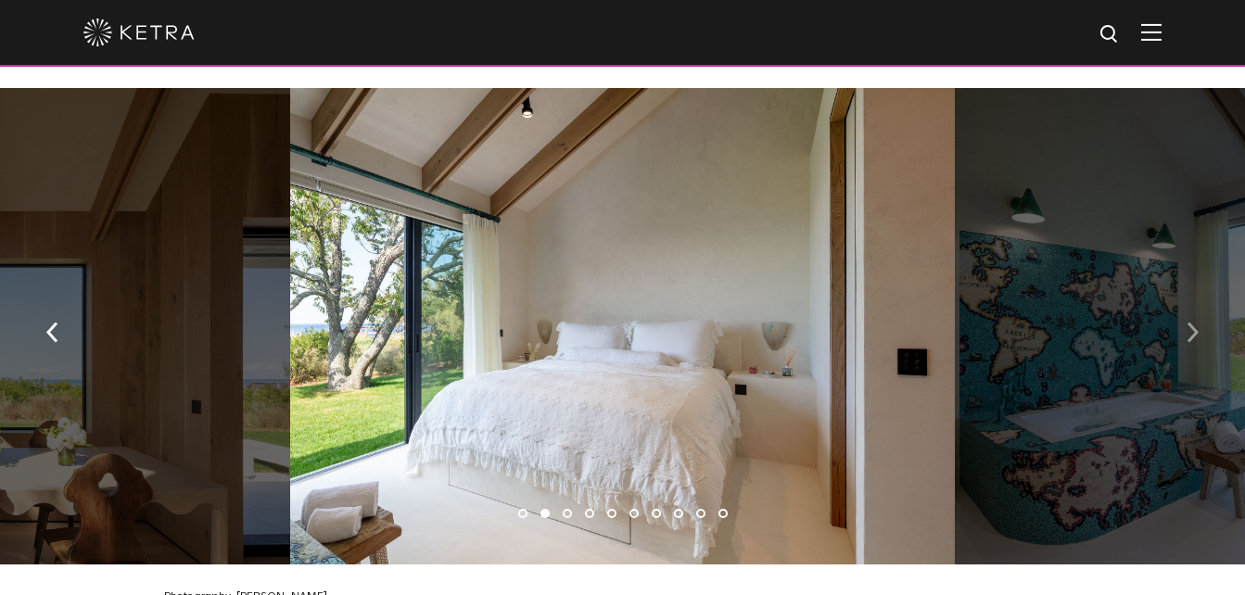
click at [1203, 321] on button "button" at bounding box center [1193, 331] width 40 height 64
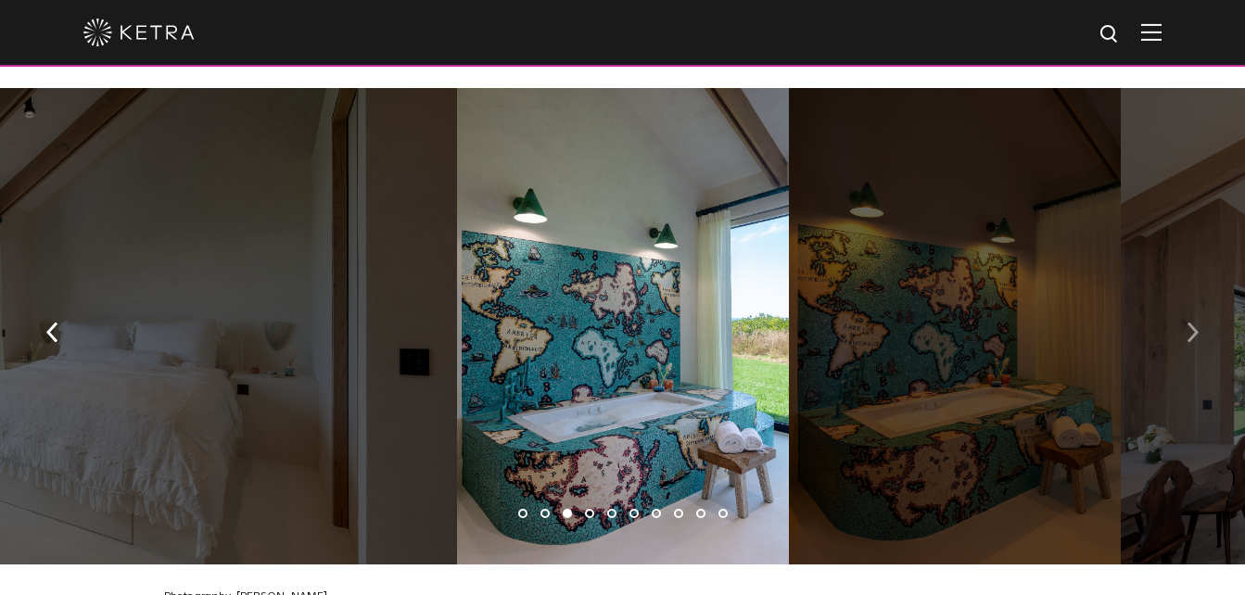
click at [1198, 322] on img "button" at bounding box center [1193, 332] width 12 height 20
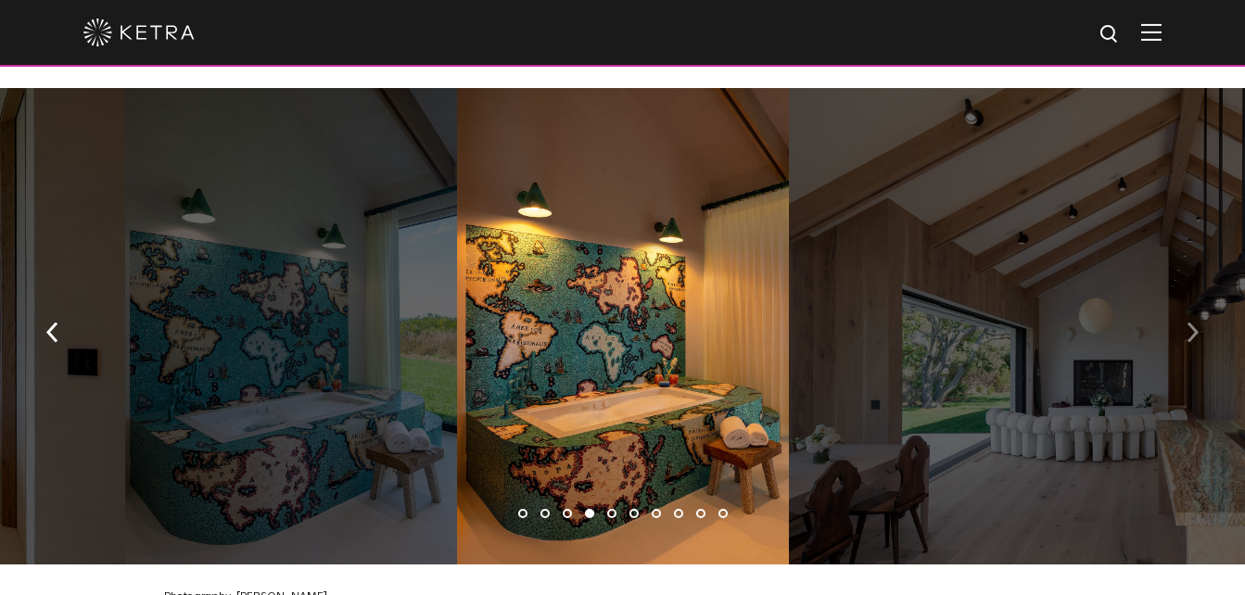
click at [1198, 322] on img "button" at bounding box center [1193, 332] width 12 height 20
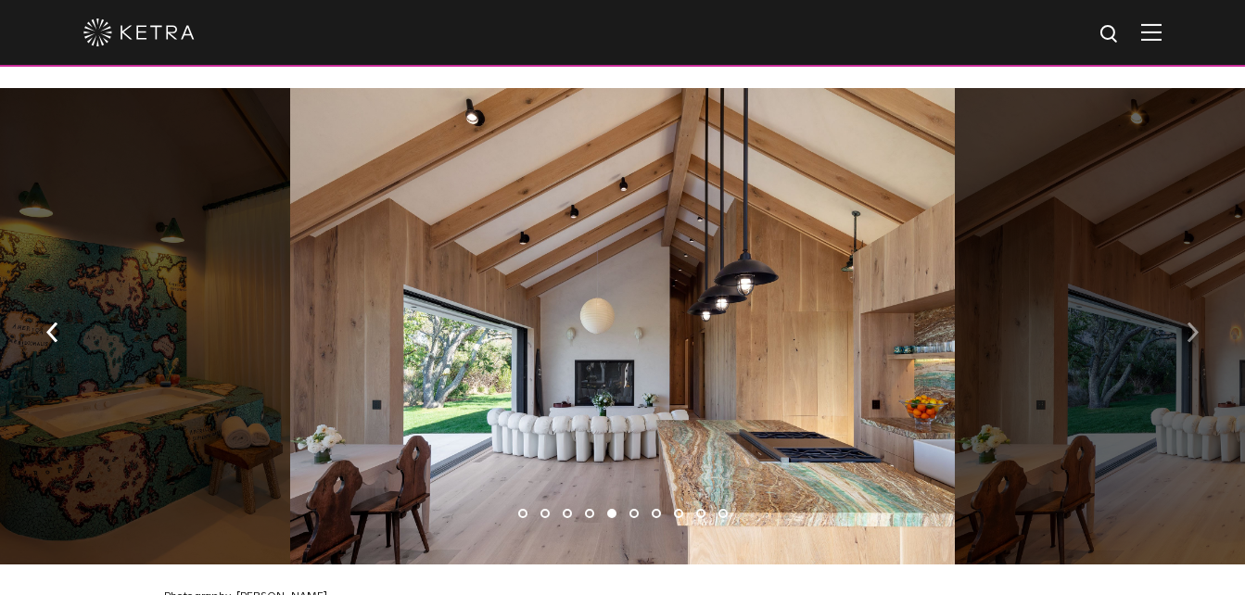
click at [1198, 322] on img "button" at bounding box center [1193, 332] width 12 height 20
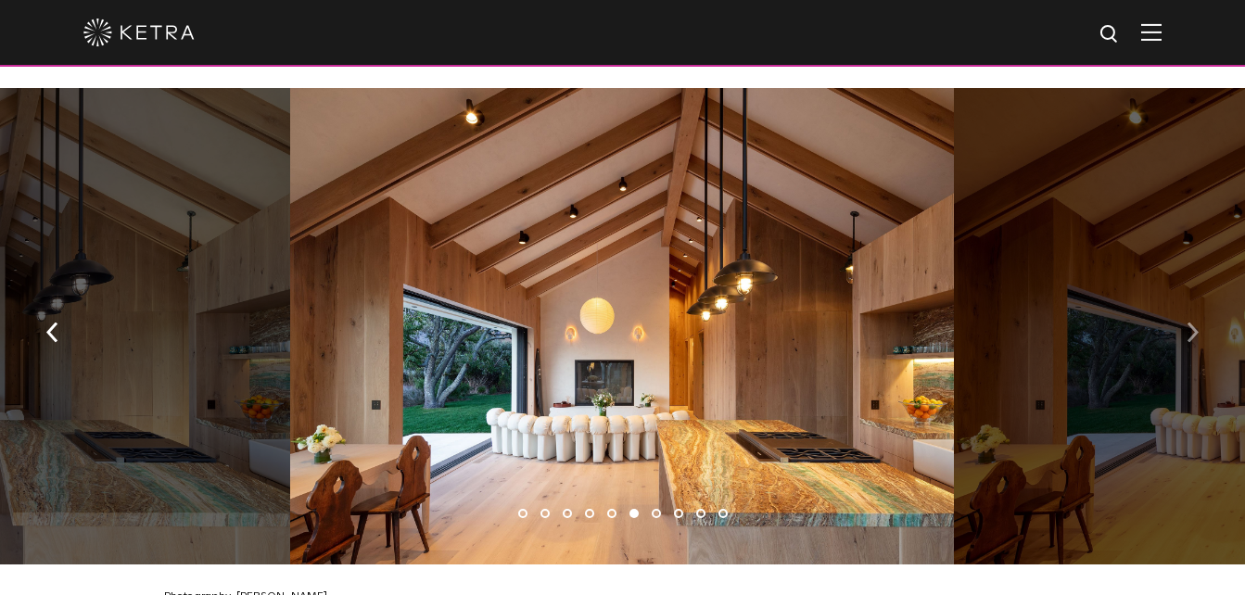
click at [1198, 322] on img "button" at bounding box center [1193, 332] width 12 height 20
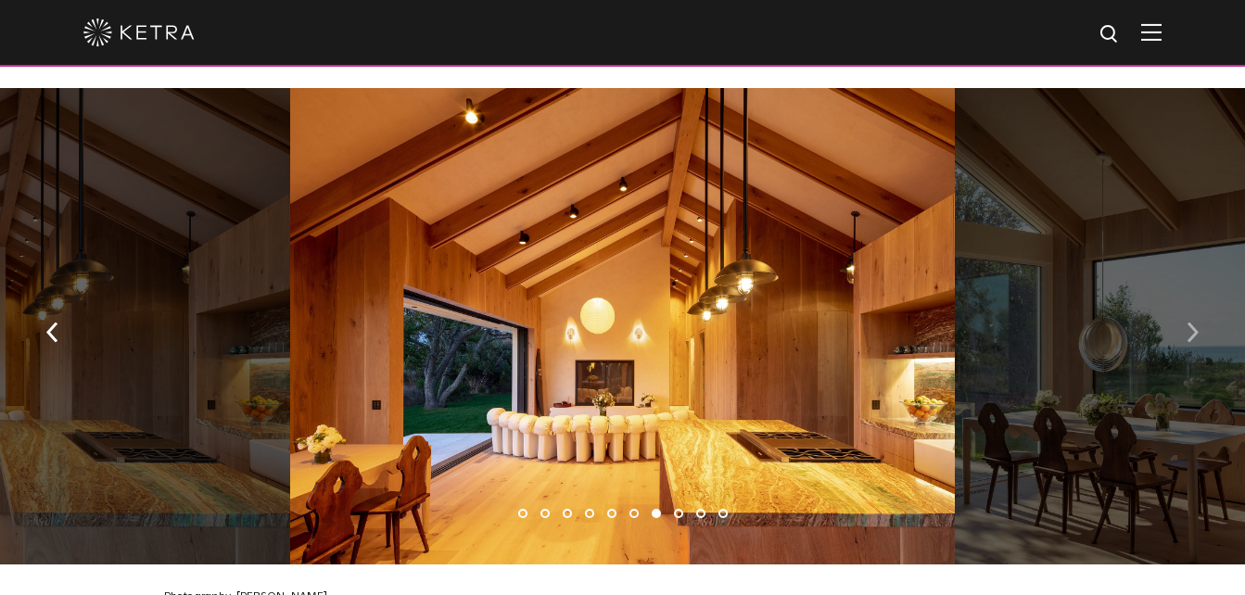
click at [1198, 322] on img "button" at bounding box center [1193, 332] width 12 height 20
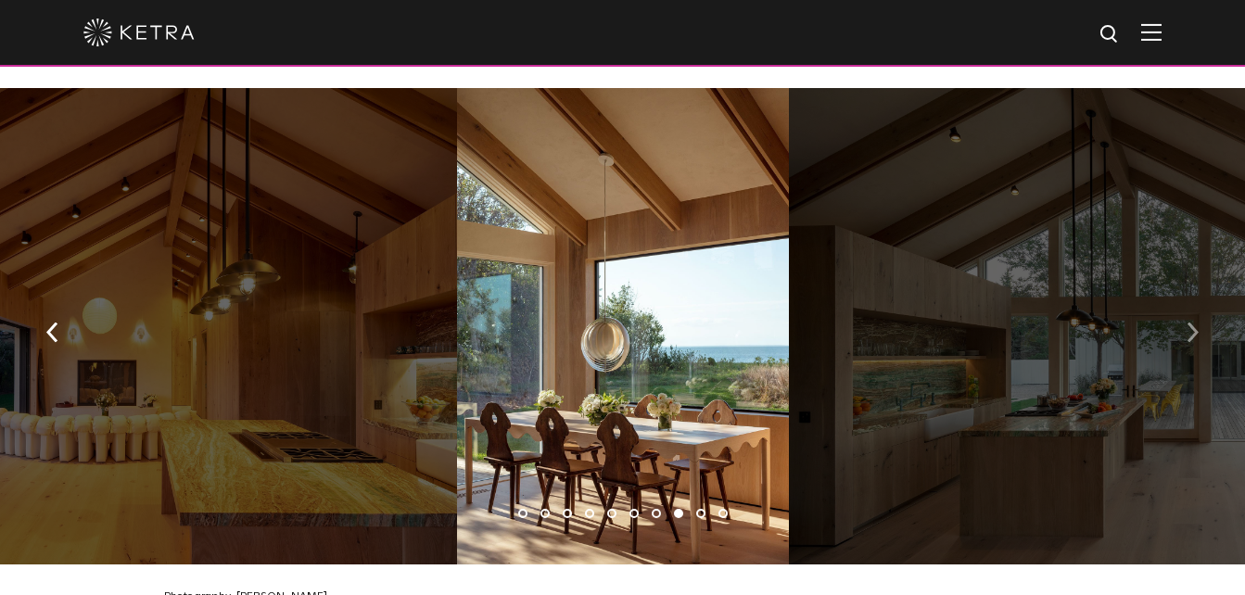
click at [1198, 322] on img "button" at bounding box center [1193, 332] width 12 height 20
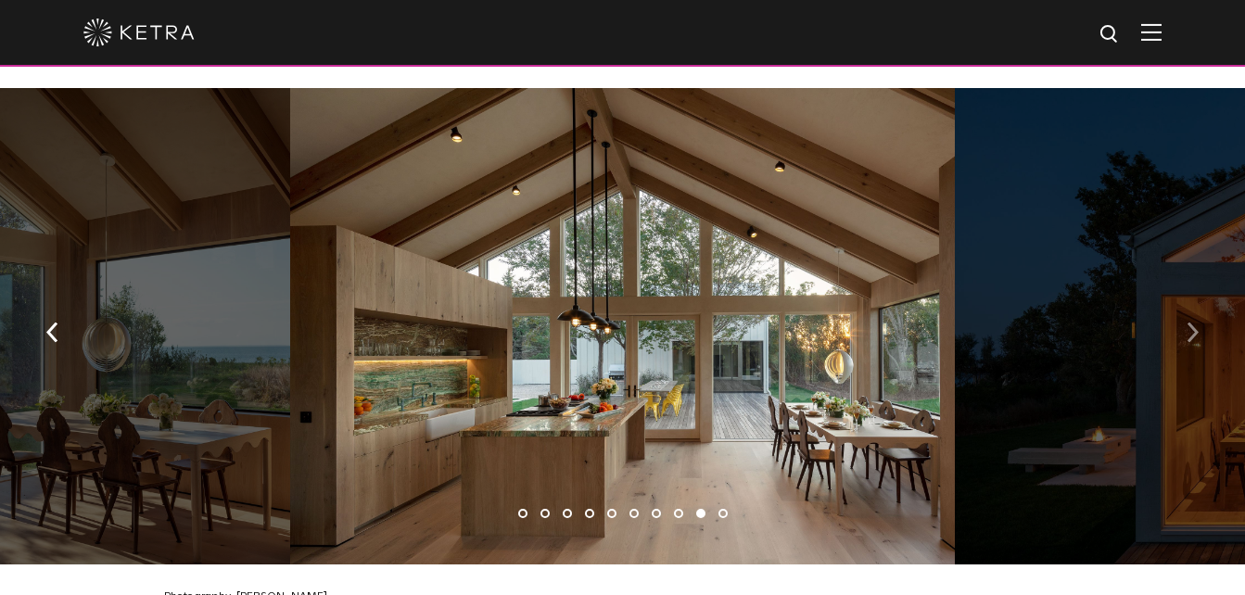
click at [1198, 322] on img "button" at bounding box center [1193, 332] width 12 height 20
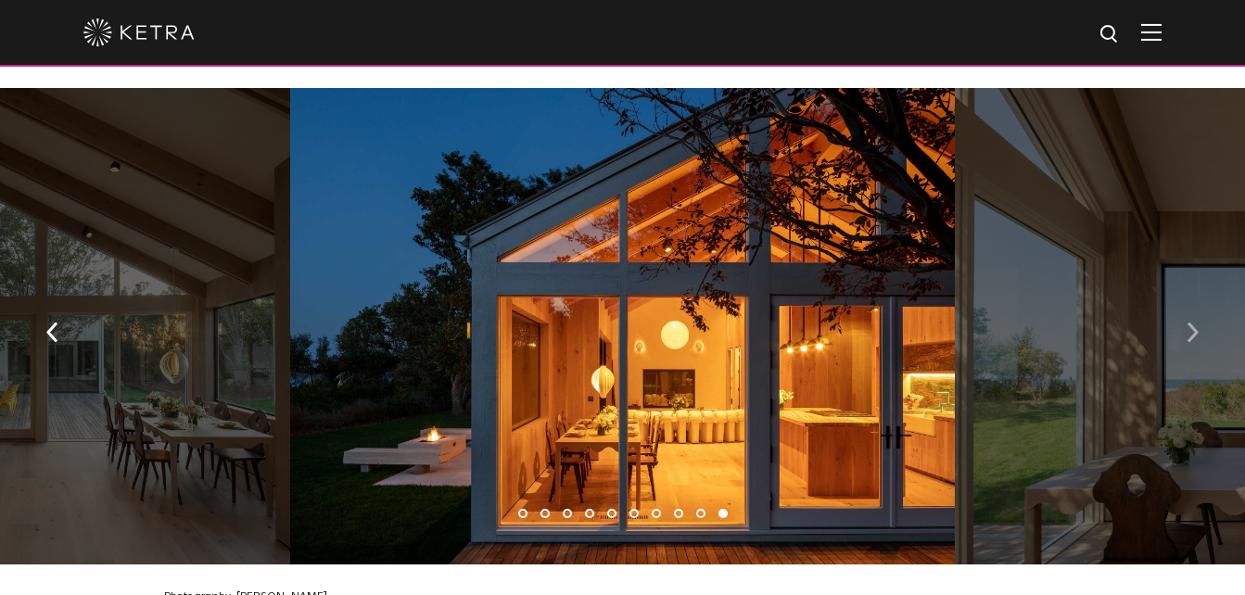
click at [1198, 322] on img "button" at bounding box center [1193, 332] width 12 height 20
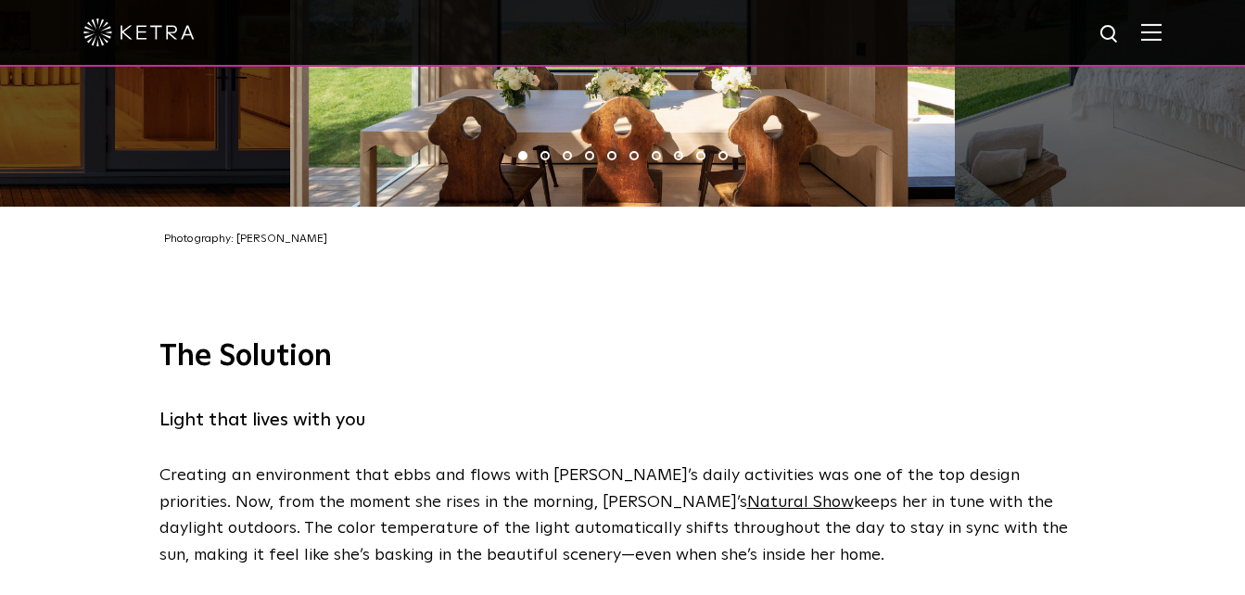
scroll to position [3042, 0]
